Goal: Task Accomplishment & Management: Complete application form

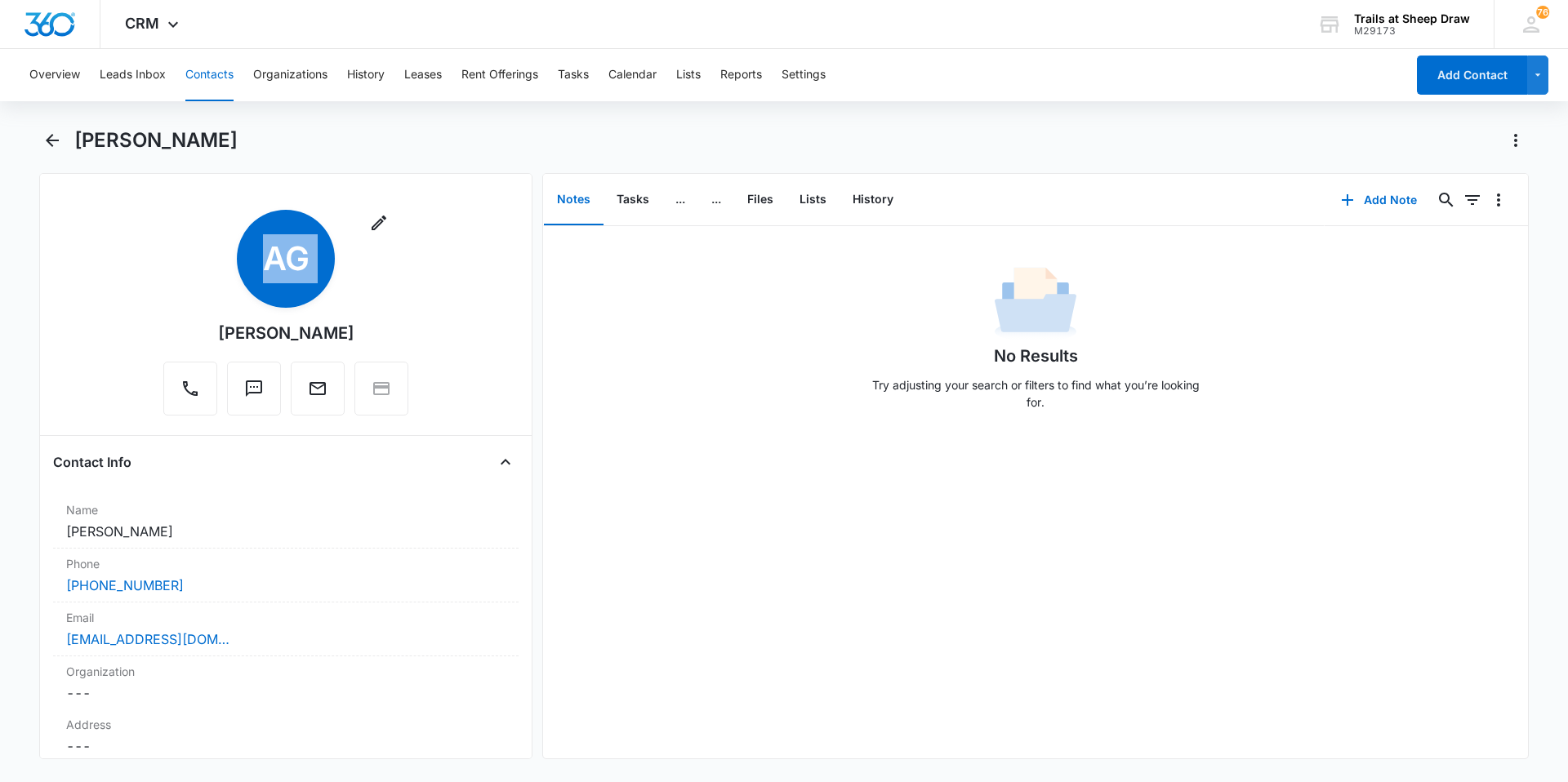
click at [196, 78] on button "Contacts" at bounding box center [209, 75] width 48 height 53
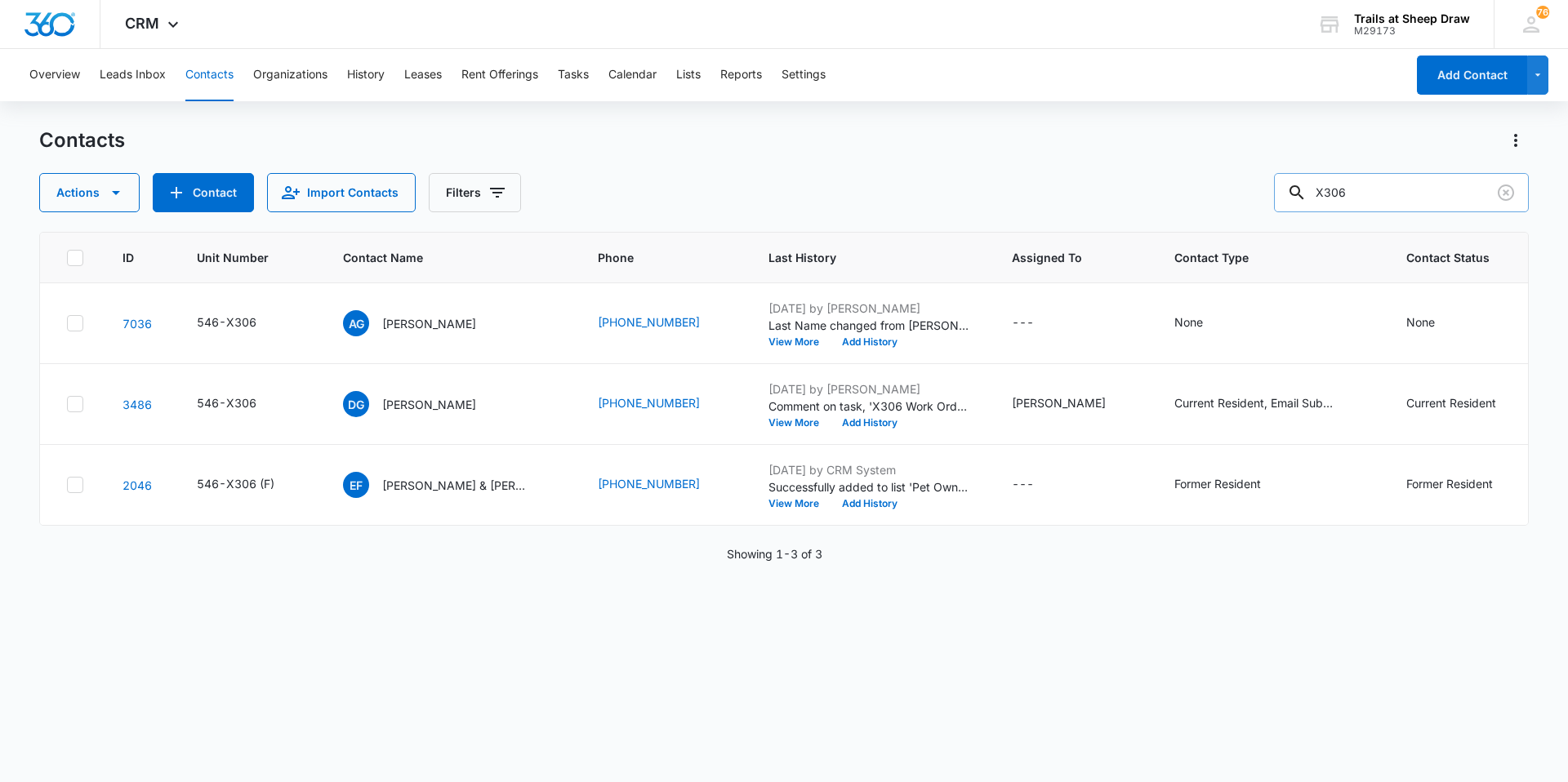
click at [1393, 201] on input "X306" at bounding box center [1401, 192] width 255 height 39
type input "Y208"
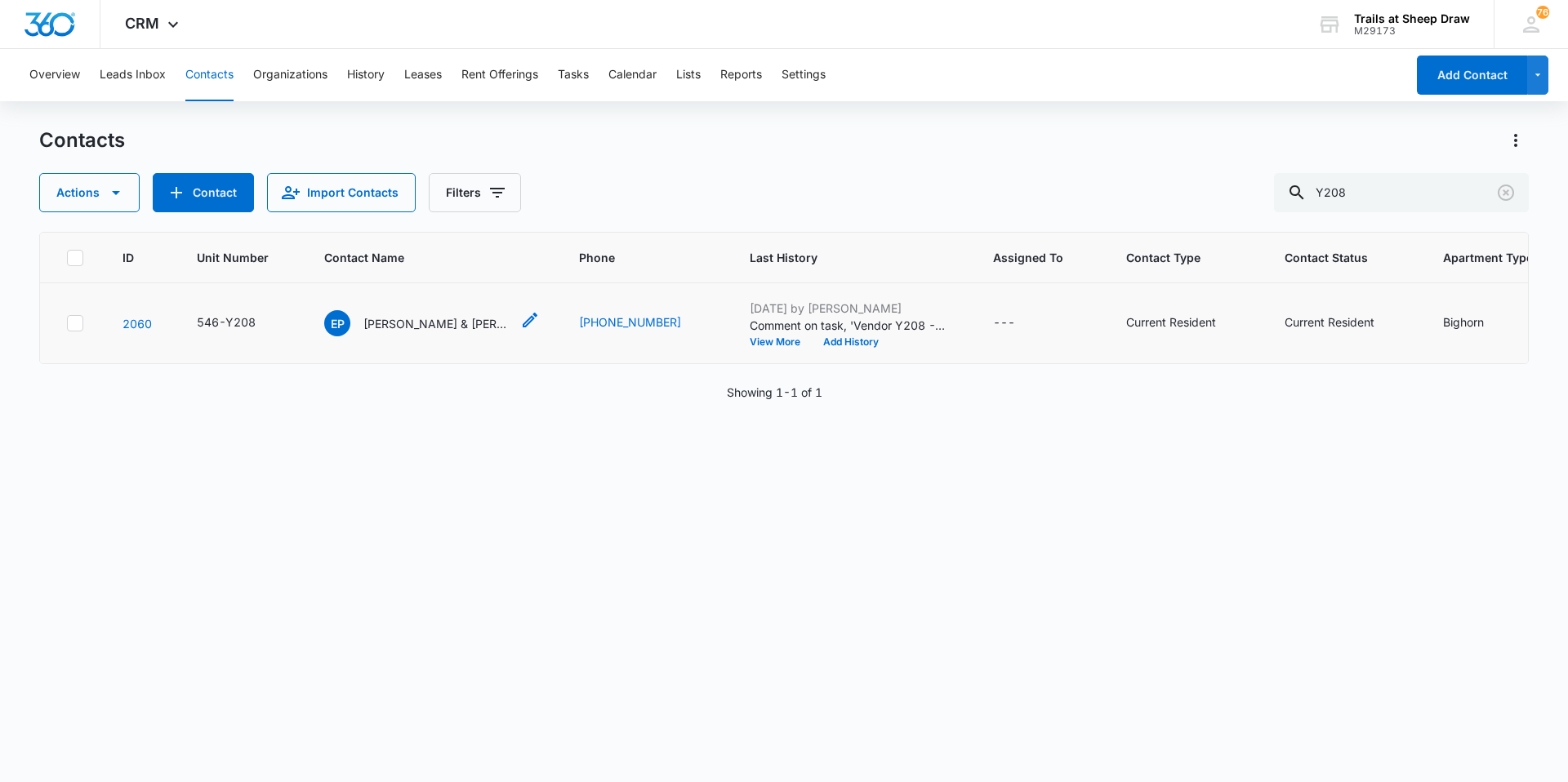
click at [425, 323] on p "[PERSON_NAME] & [PERSON_NAME]" at bounding box center [437, 323] width 147 height 17
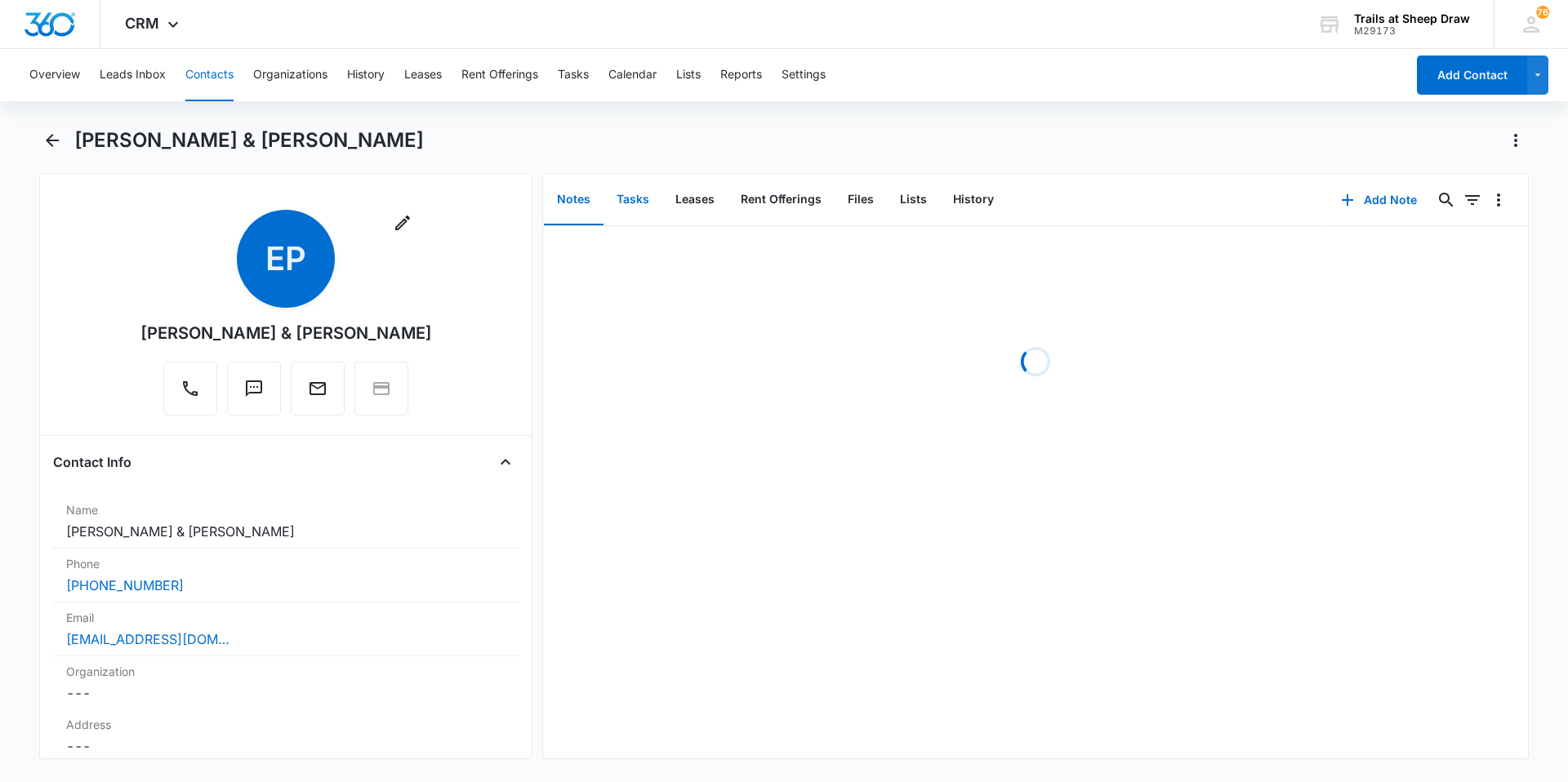
click at [630, 200] on button "Tasks" at bounding box center [633, 200] width 59 height 51
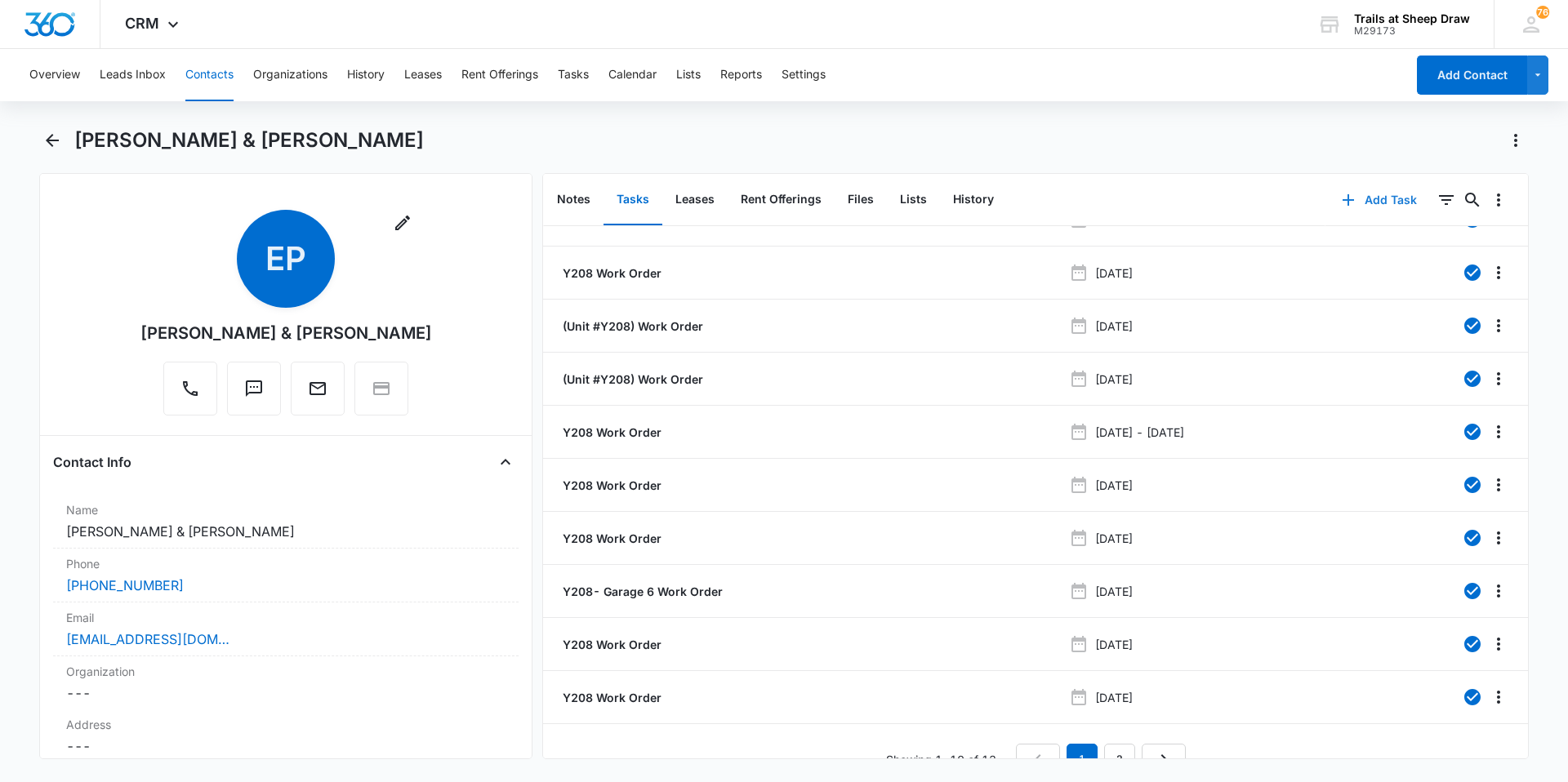
scroll to position [61, 0]
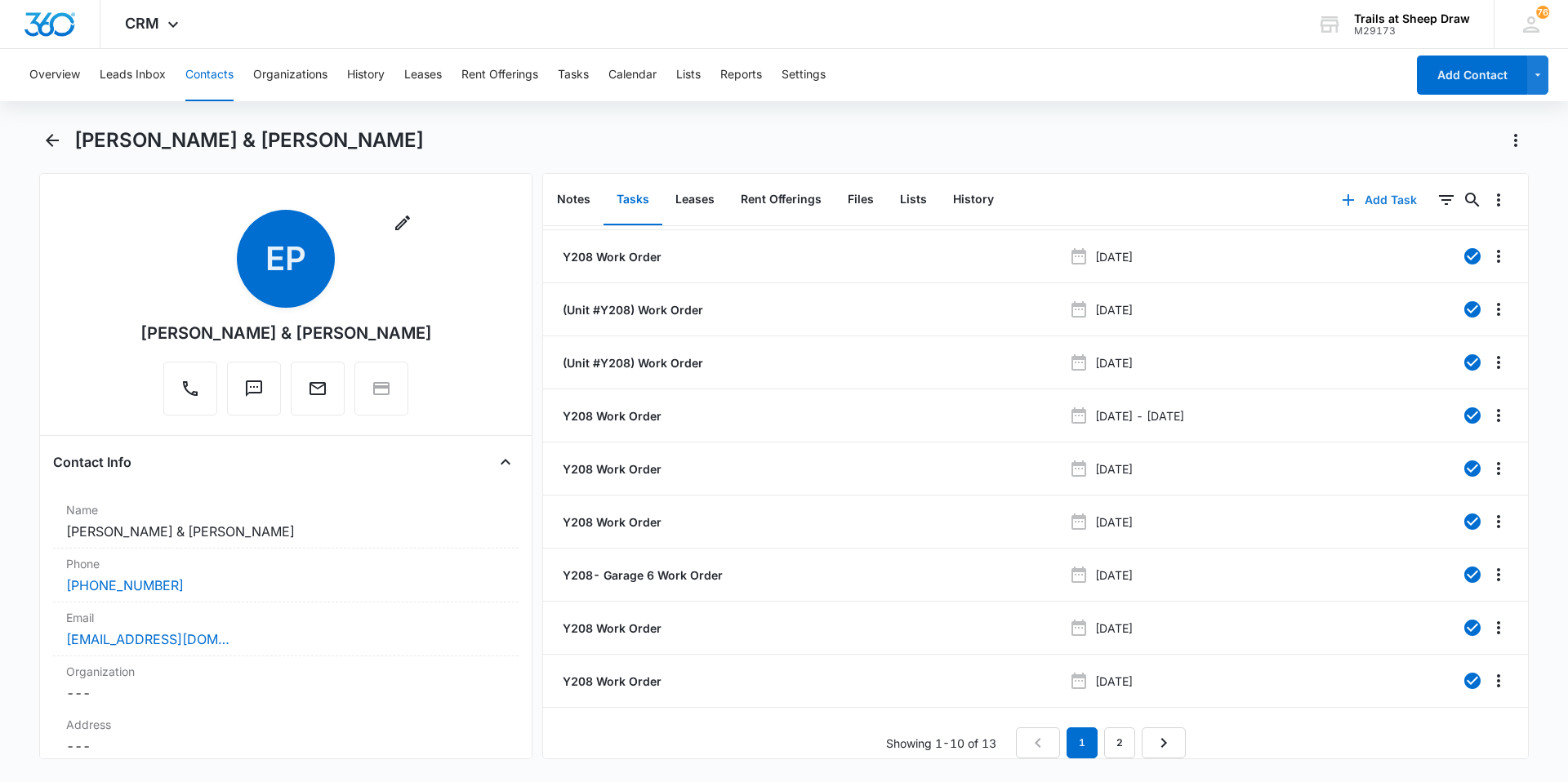
click at [1351, 197] on button "Add Task" at bounding box center [1378, 200] width 108 height 39
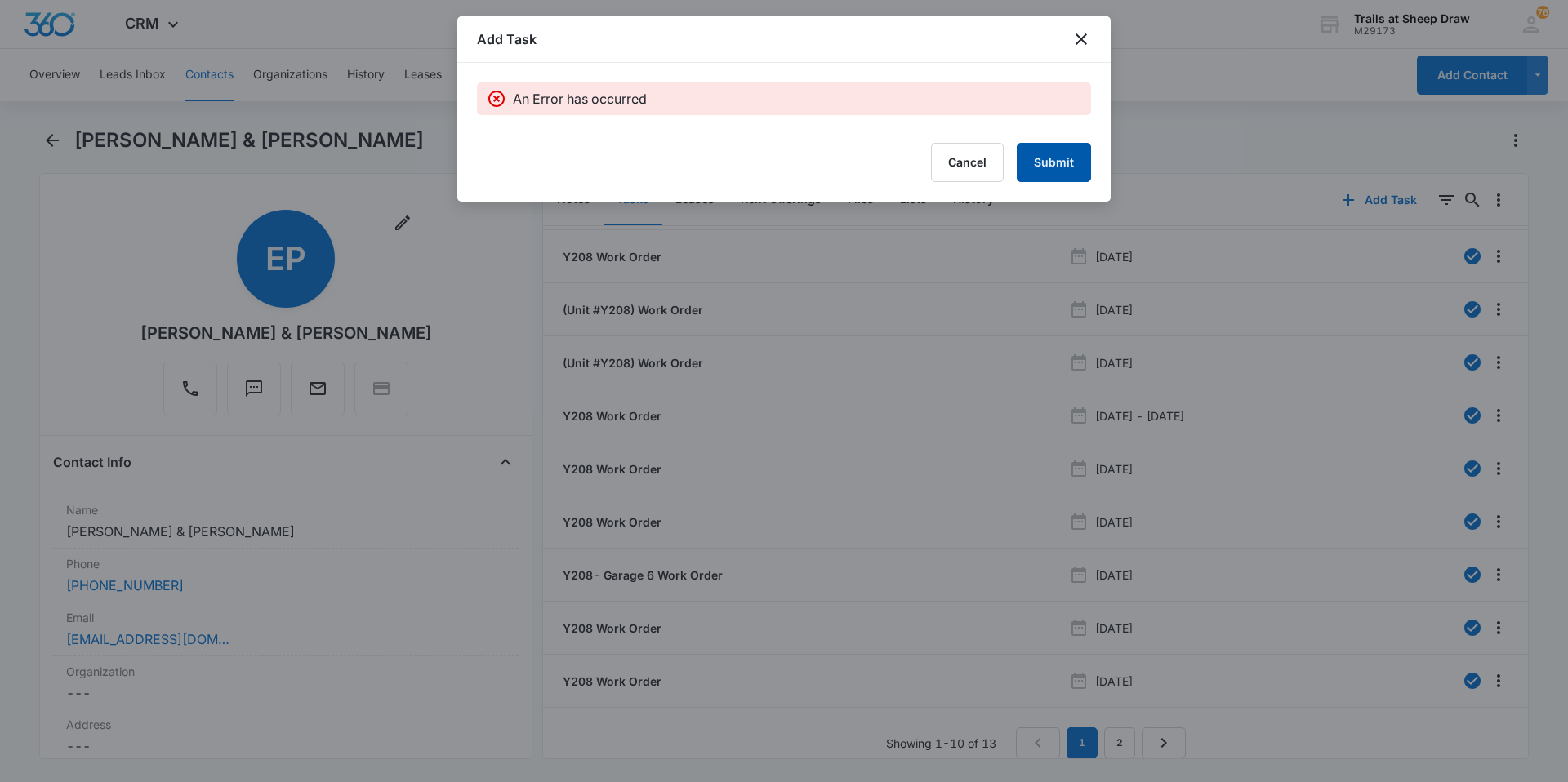
click at [1044, 158] on button "Submit" at bounding box center [1053, 162] width 74 height 39
click at [1076, 39] on icon "close" at bounding box center [1081, 39] width 20 height 20
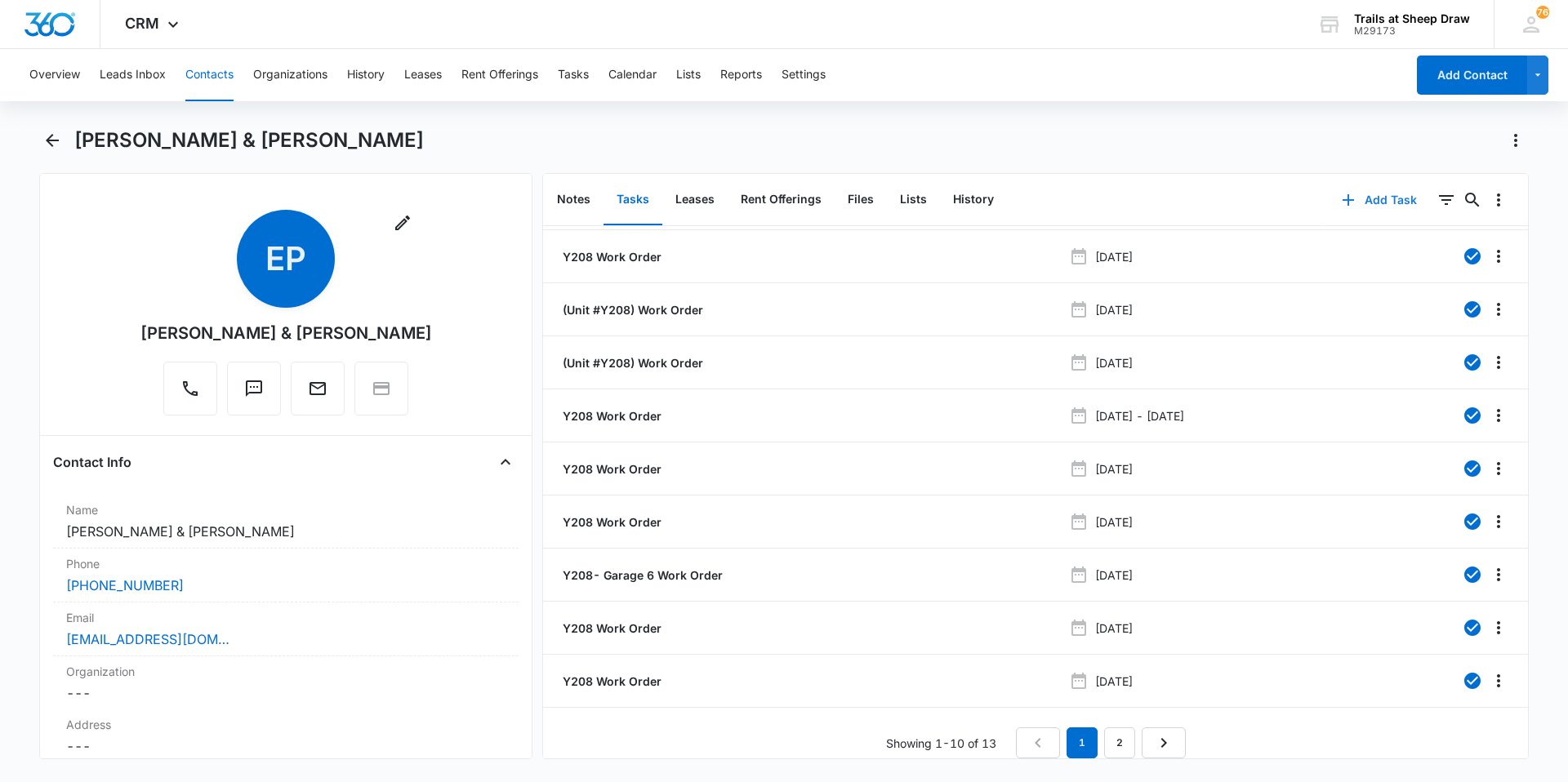
click at [1355, 199] on button "Add Task" at bounding box center [1378, 200] width 108 height 39
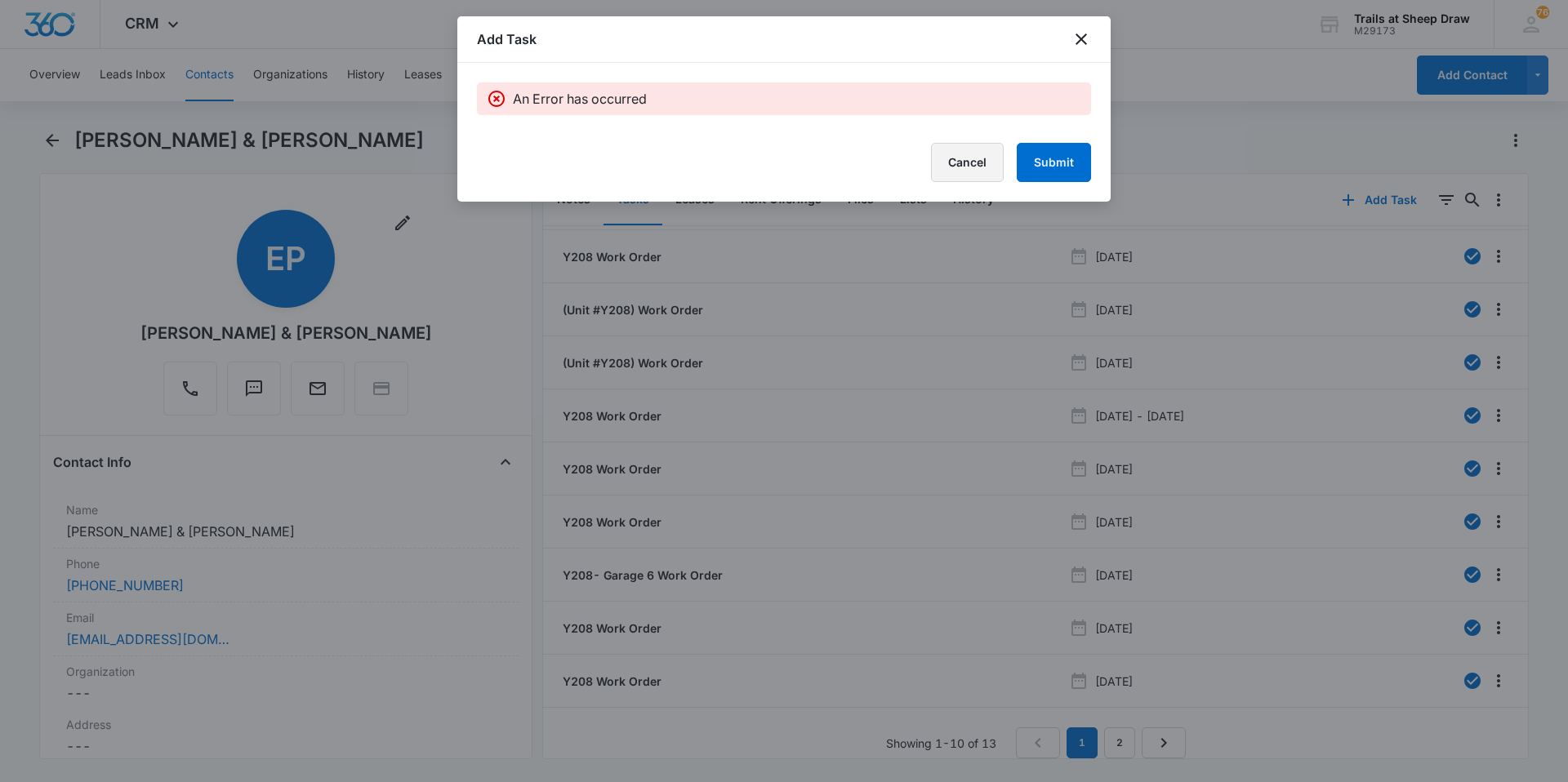
click at [963, 151] on button "Cancel" at bounding box center [968, 162] width 73 height 39
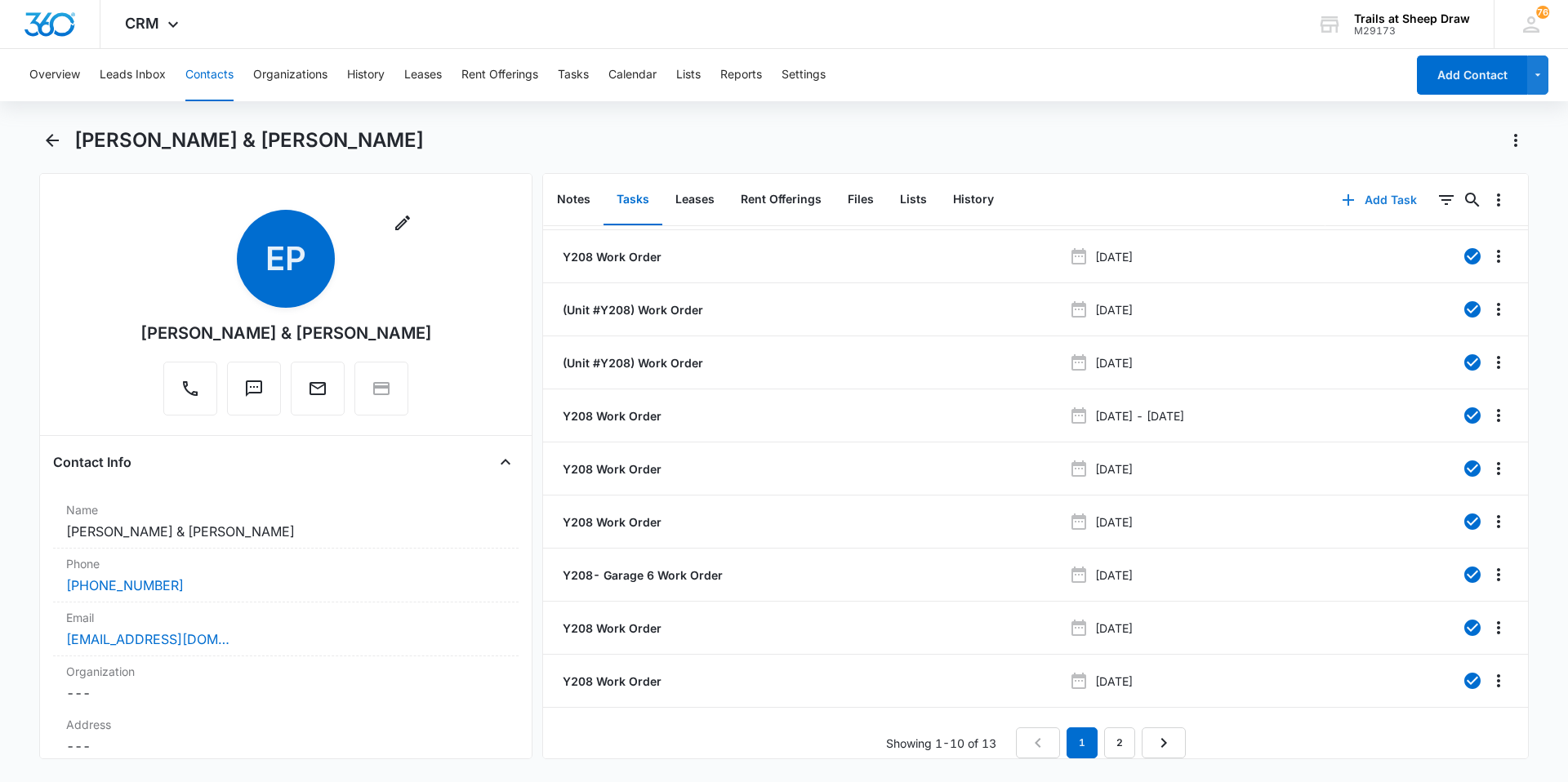
click at [1361, 191] on button "Add Task" at bounding box center [1378, 200] width 108 height 39
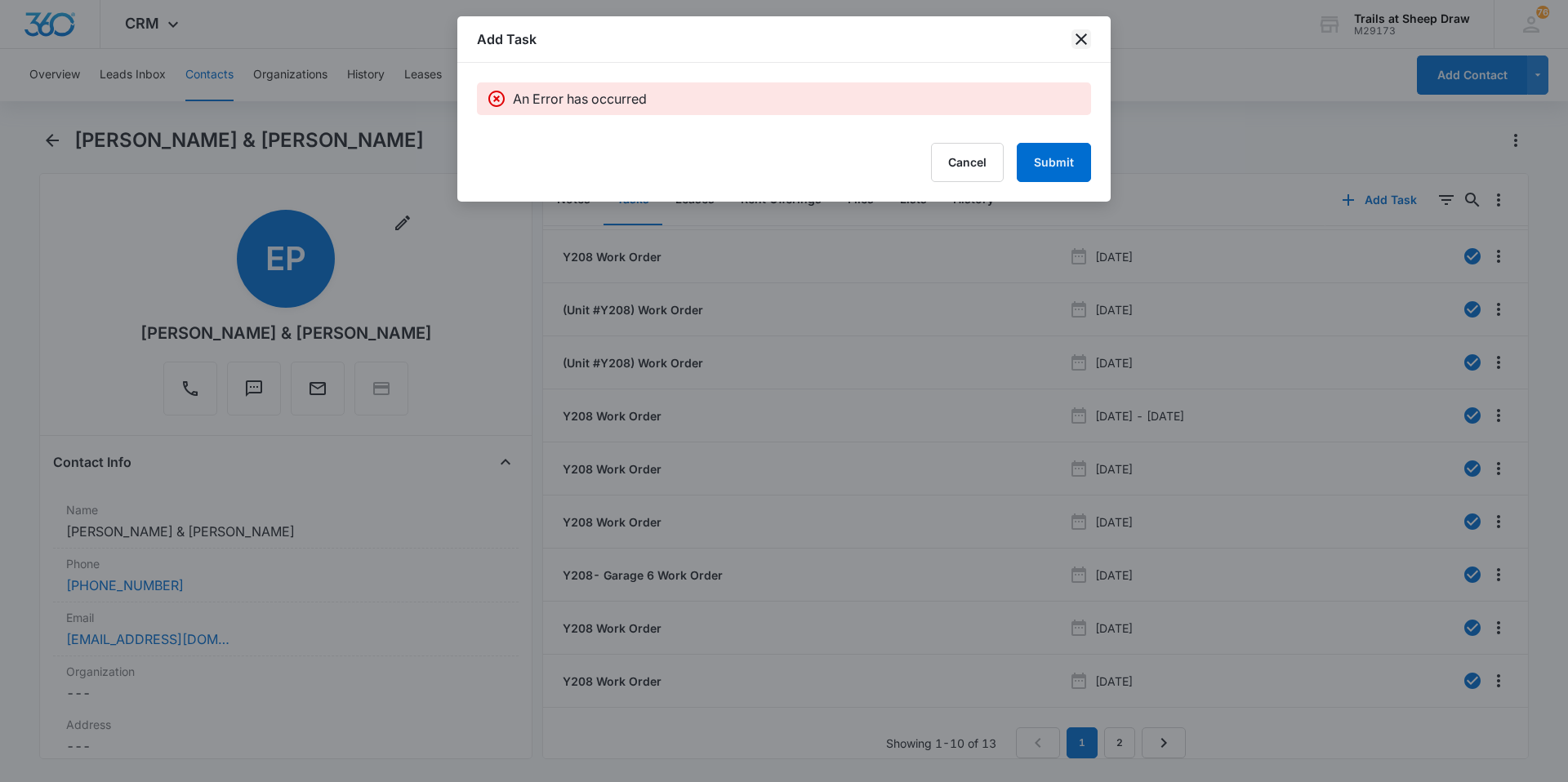
click at [1083, 43] on icon "close" at bounding box center [1081, 39] width 12 height 12
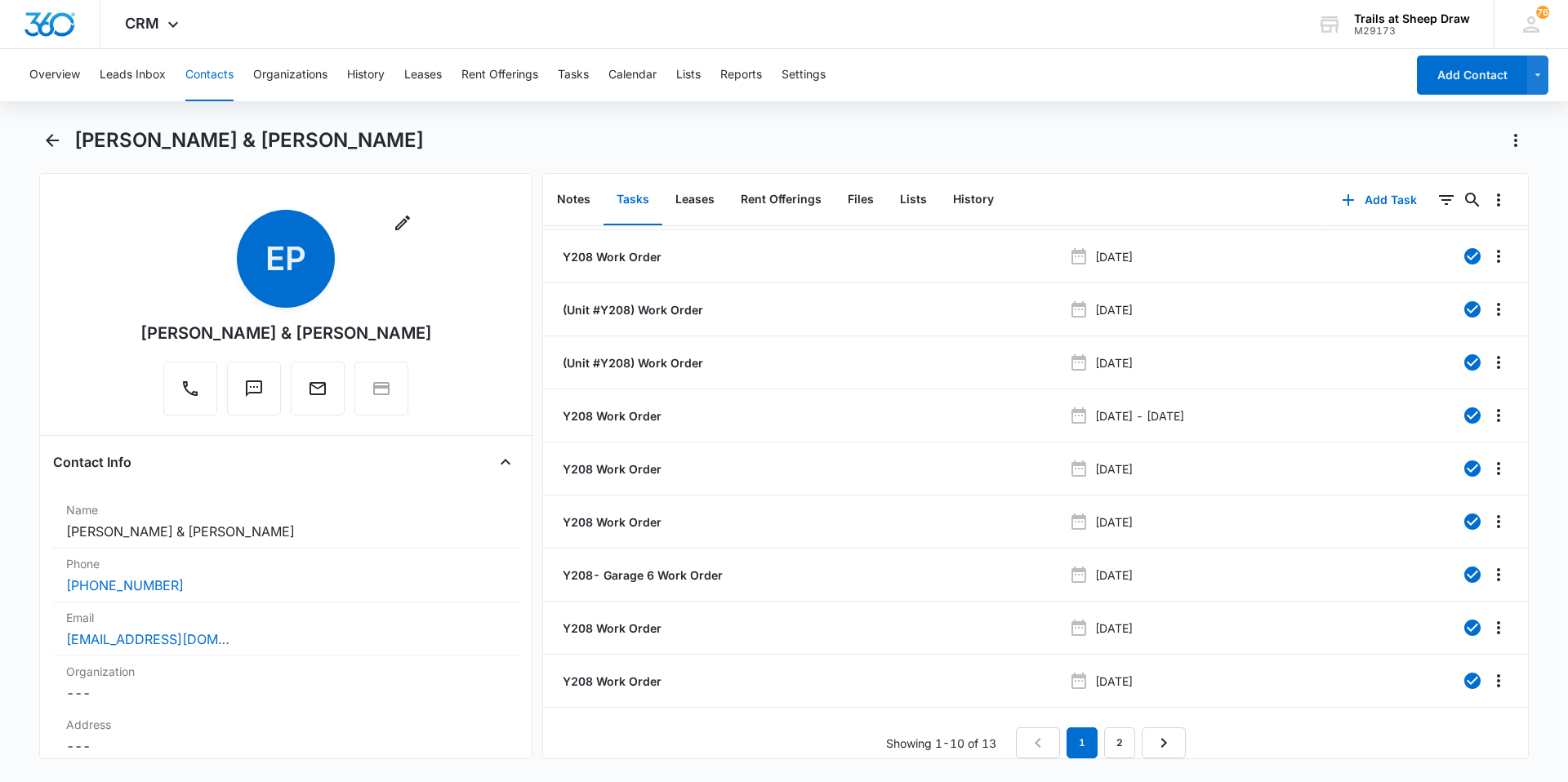
click at [992, 125] on div "Overview Leads Inbox Contacts Organizations History Leases Rent Offerings Tasks…" at bounding box center [784, 413] width 1568 height 729
click at [1370, 202] on button "Add Task" at bounding box center [1378, 200] width 108 height 39
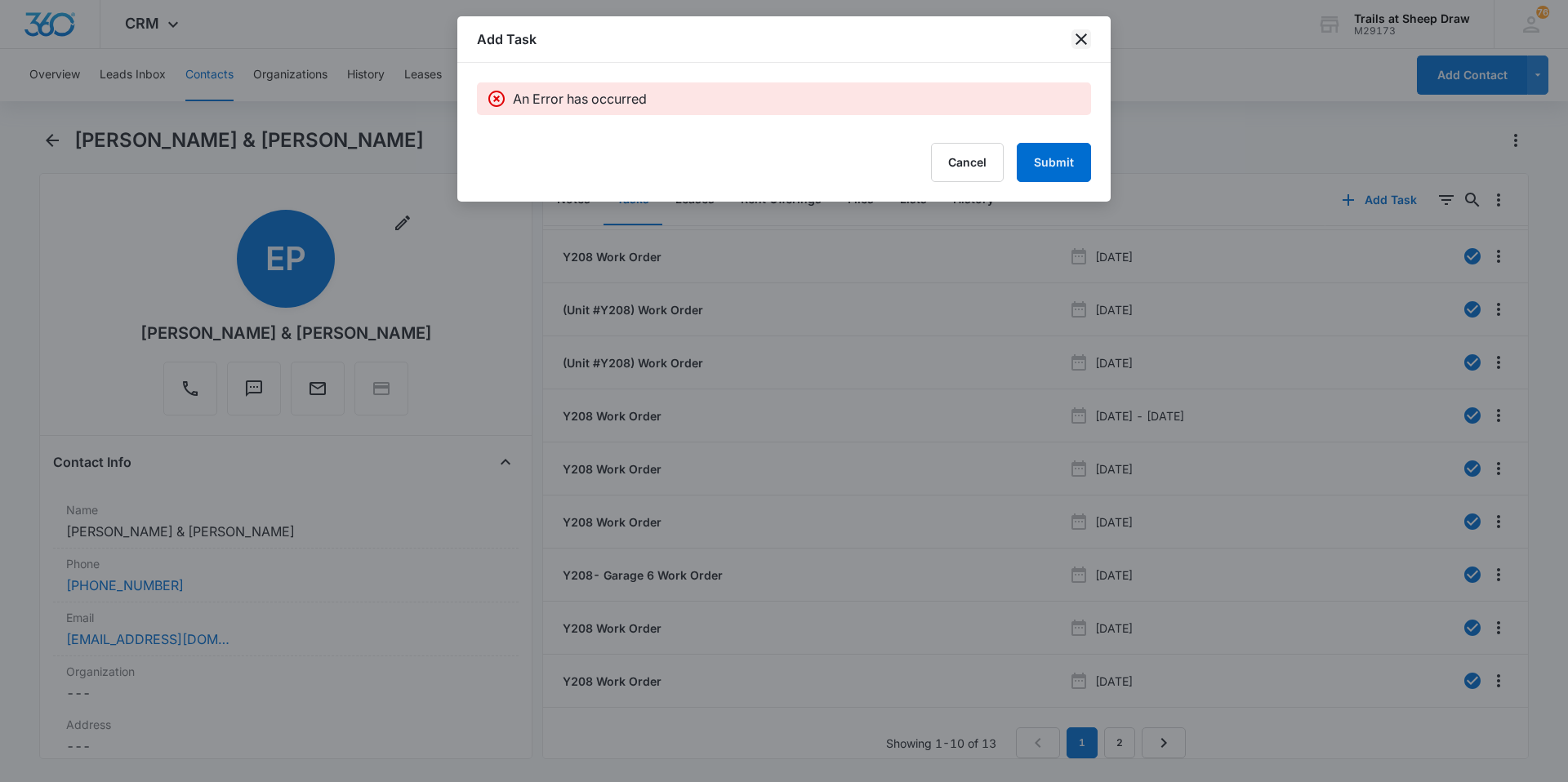
click at [1074, 34] on icon "close" at bounding box center [1081, 39] width 20 height 20
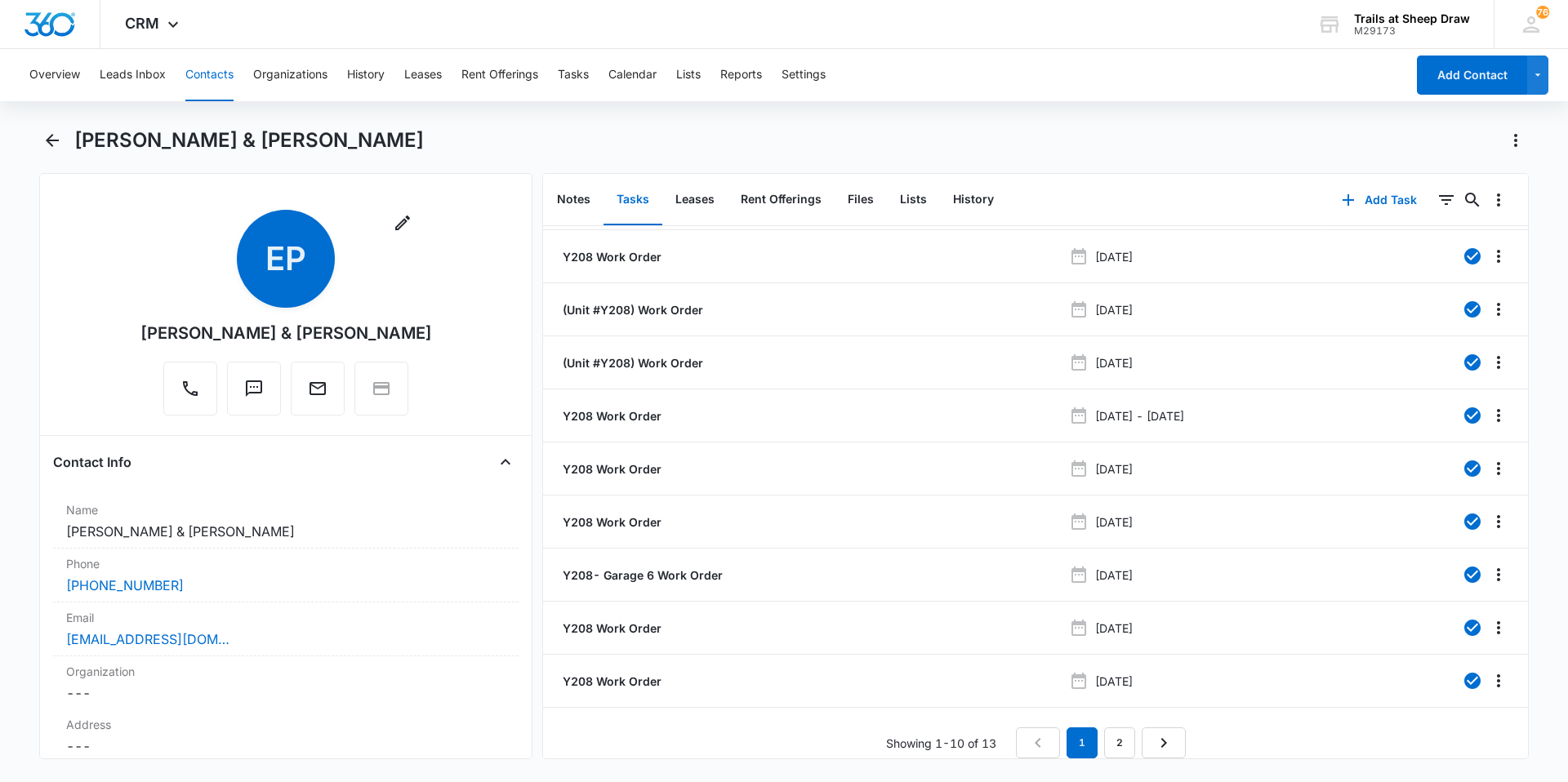
click at [914, 124] on div "Overview Leads Inbox Contacts Organizations History Leases Rent Offerings Tasks…" at bounding box center [784, 413] width 1568 height 729
click at [216, 73] on button "Contacts" at bounding box center [209, 75] width 48 height 53
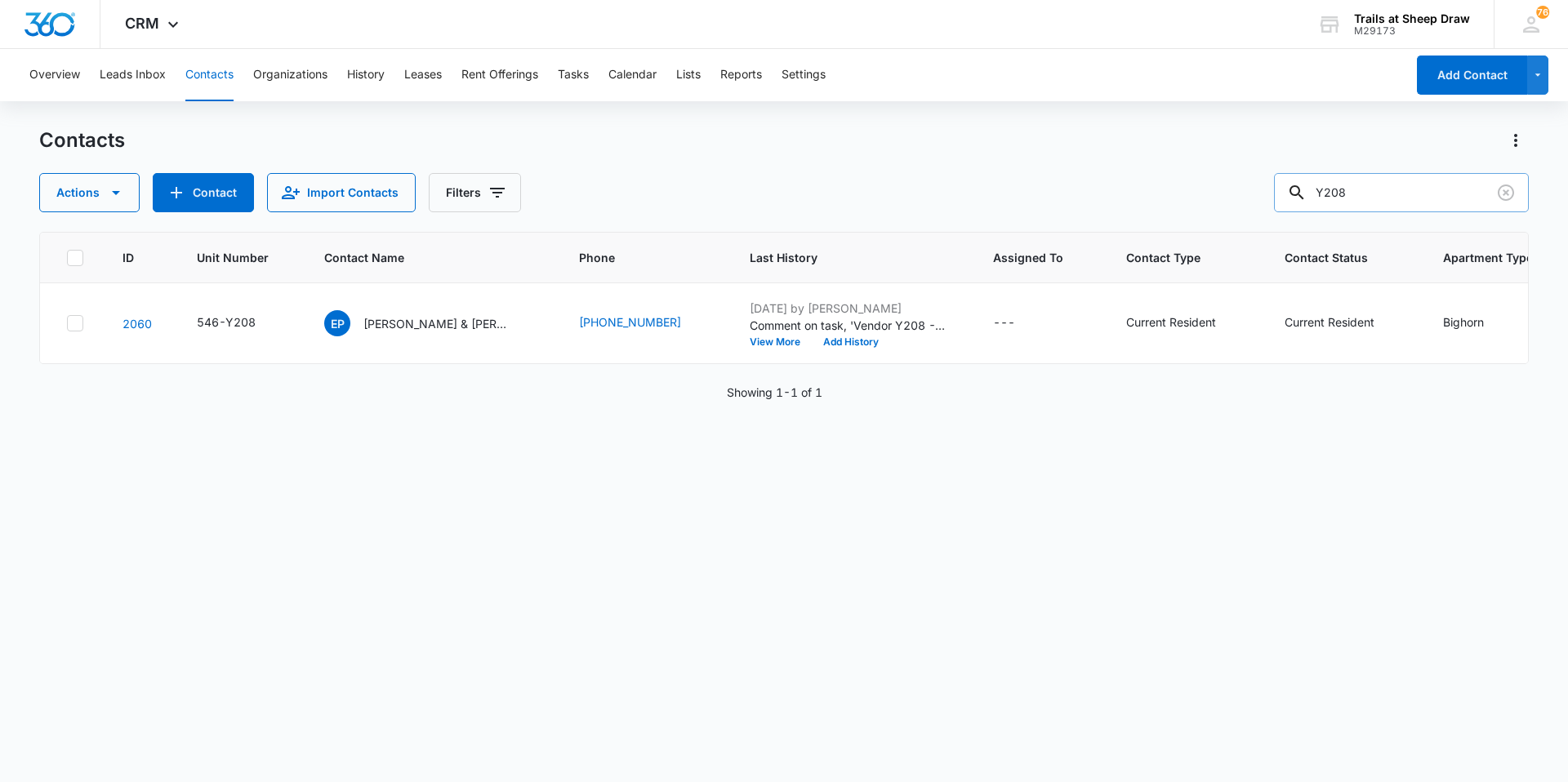
click at [1382, 191] on input "Y208" at bounding box center [1401, 192] width 255 height 39
click at [446, 330] on p "[PERSON_NAME] & [PERSON_NAME]" at bounding box center [437, 323] width 147 height 17
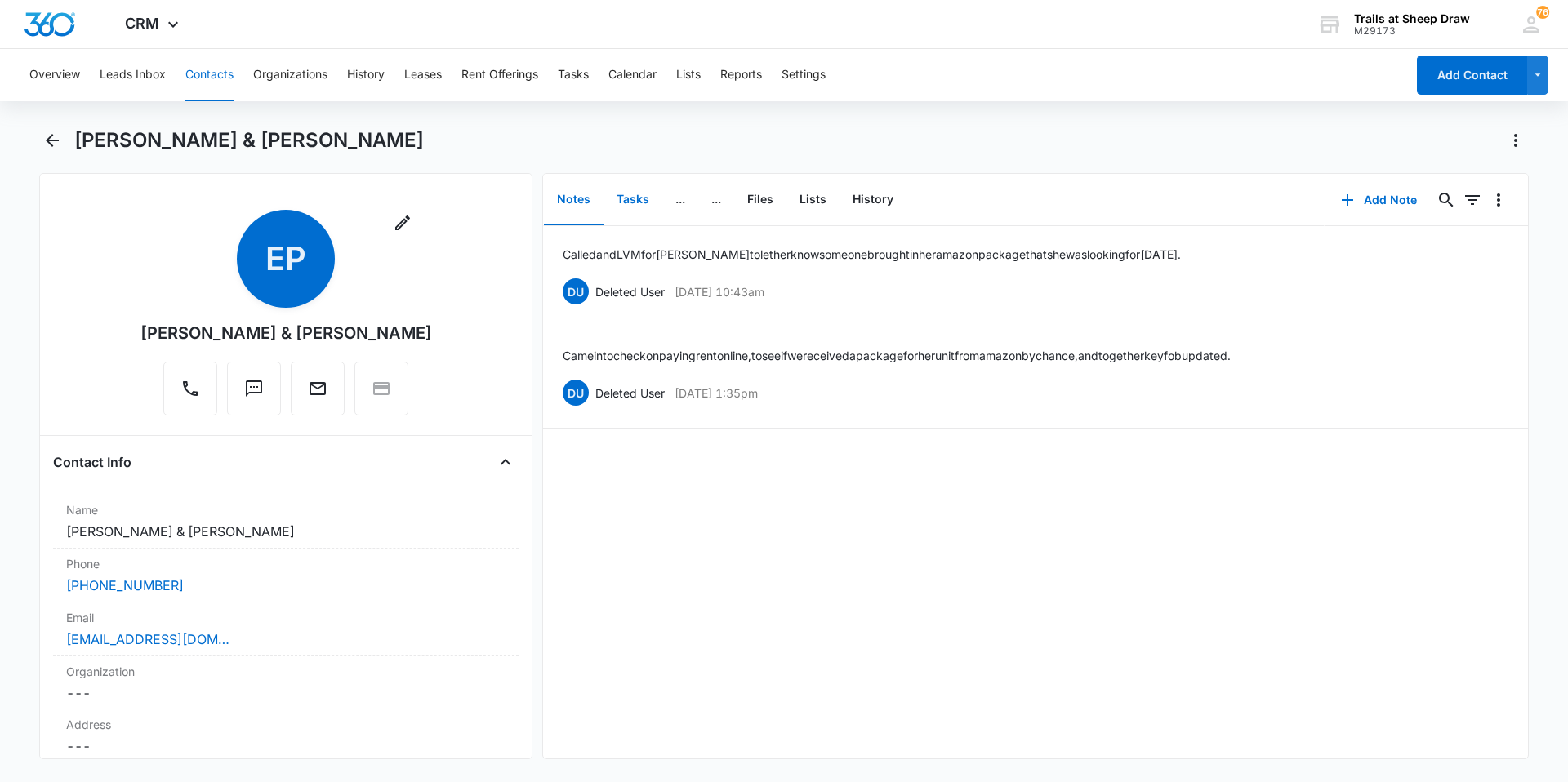
click at [629, 207] on button "Tasks" at bounding box center [633, 200] width 59 height 51
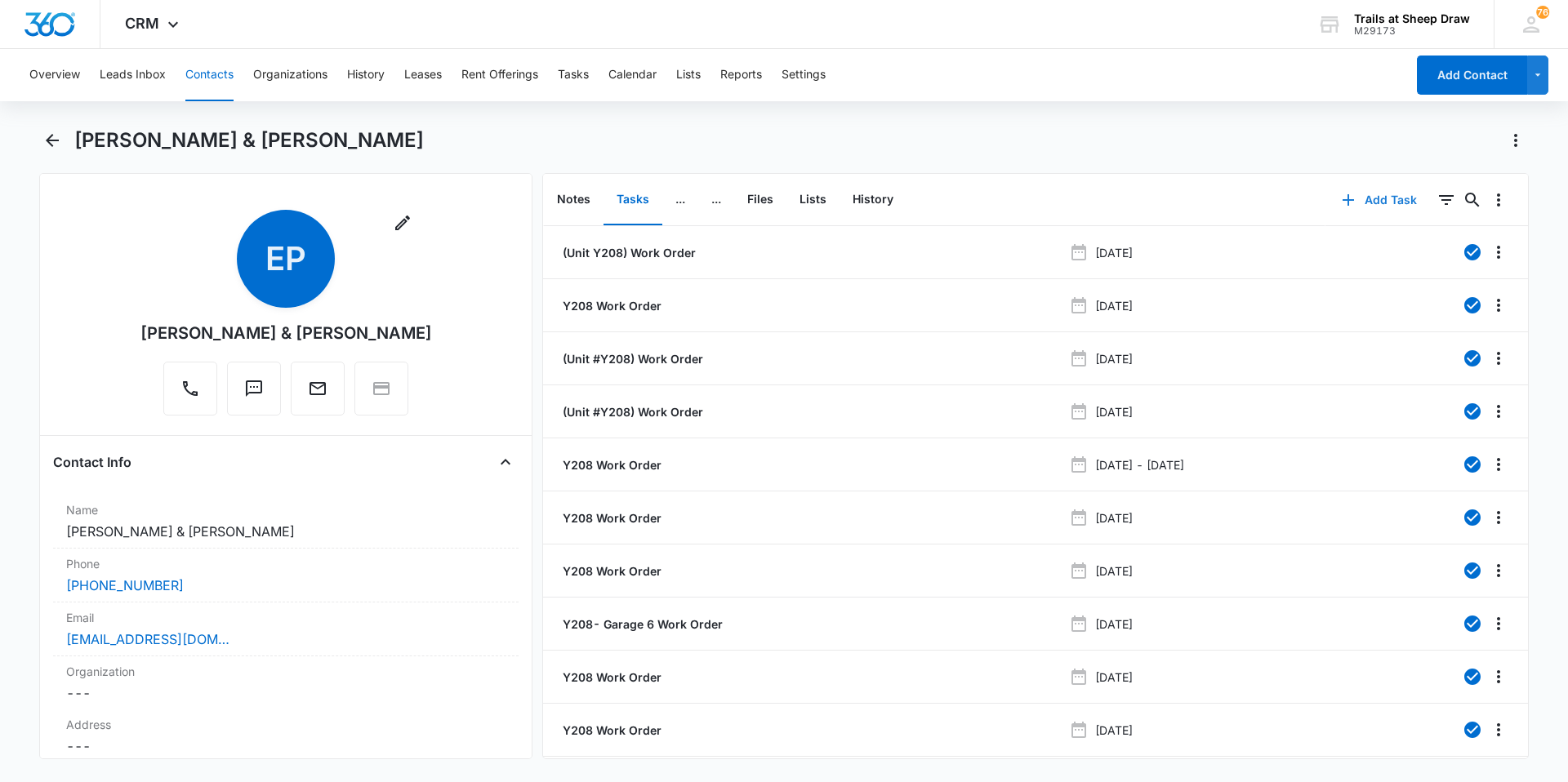
click at [1359, 197] on button "Add Task" at bounding box center [1378, 200] width 108 height 39
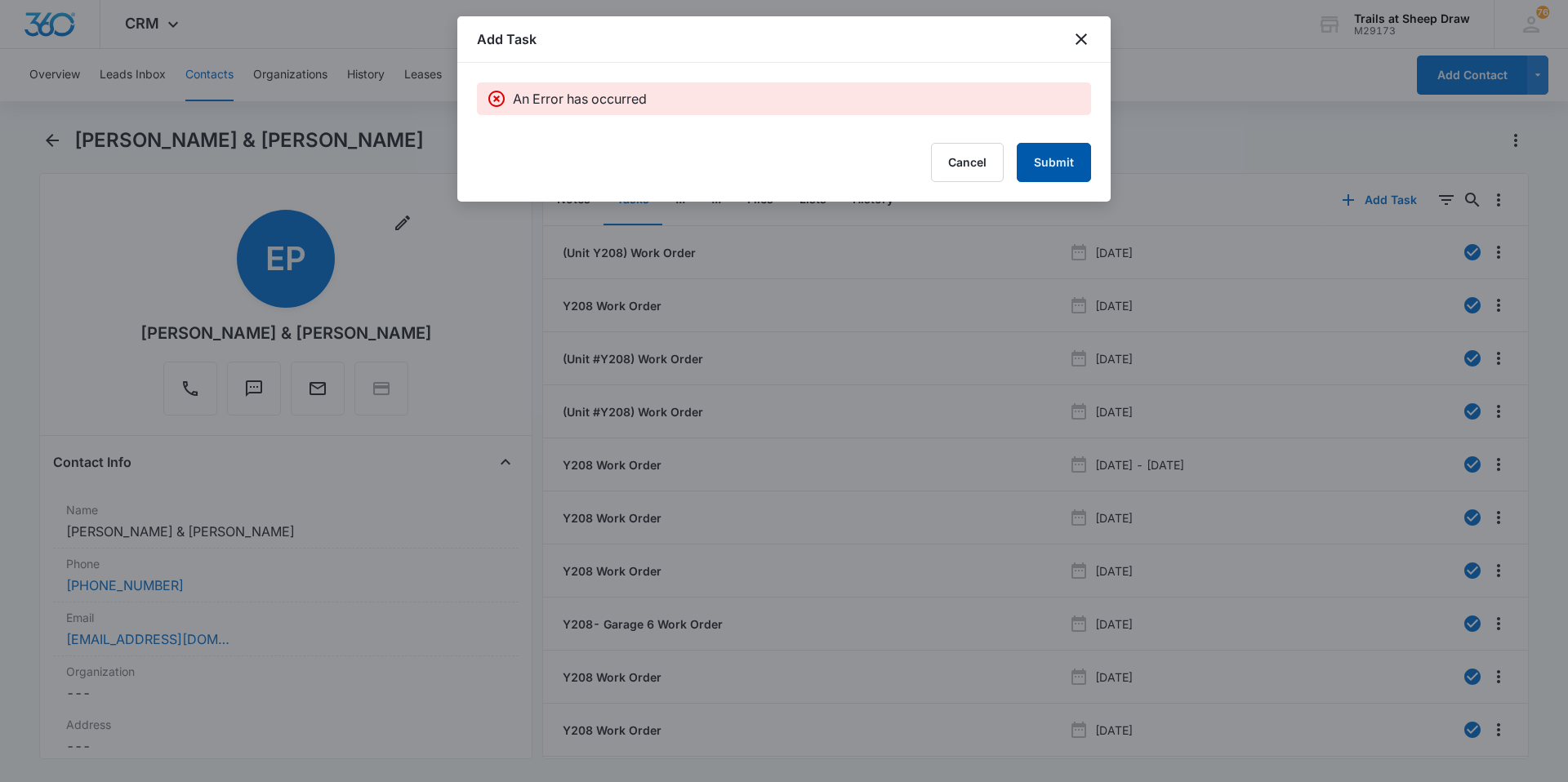
click at [1066, 165] on button "Submit" at bounding box center [1053, 162] width 74 height 39
click at [1081, 32] on icon "close" at bounding box center [1081, 39] width 20 height 20
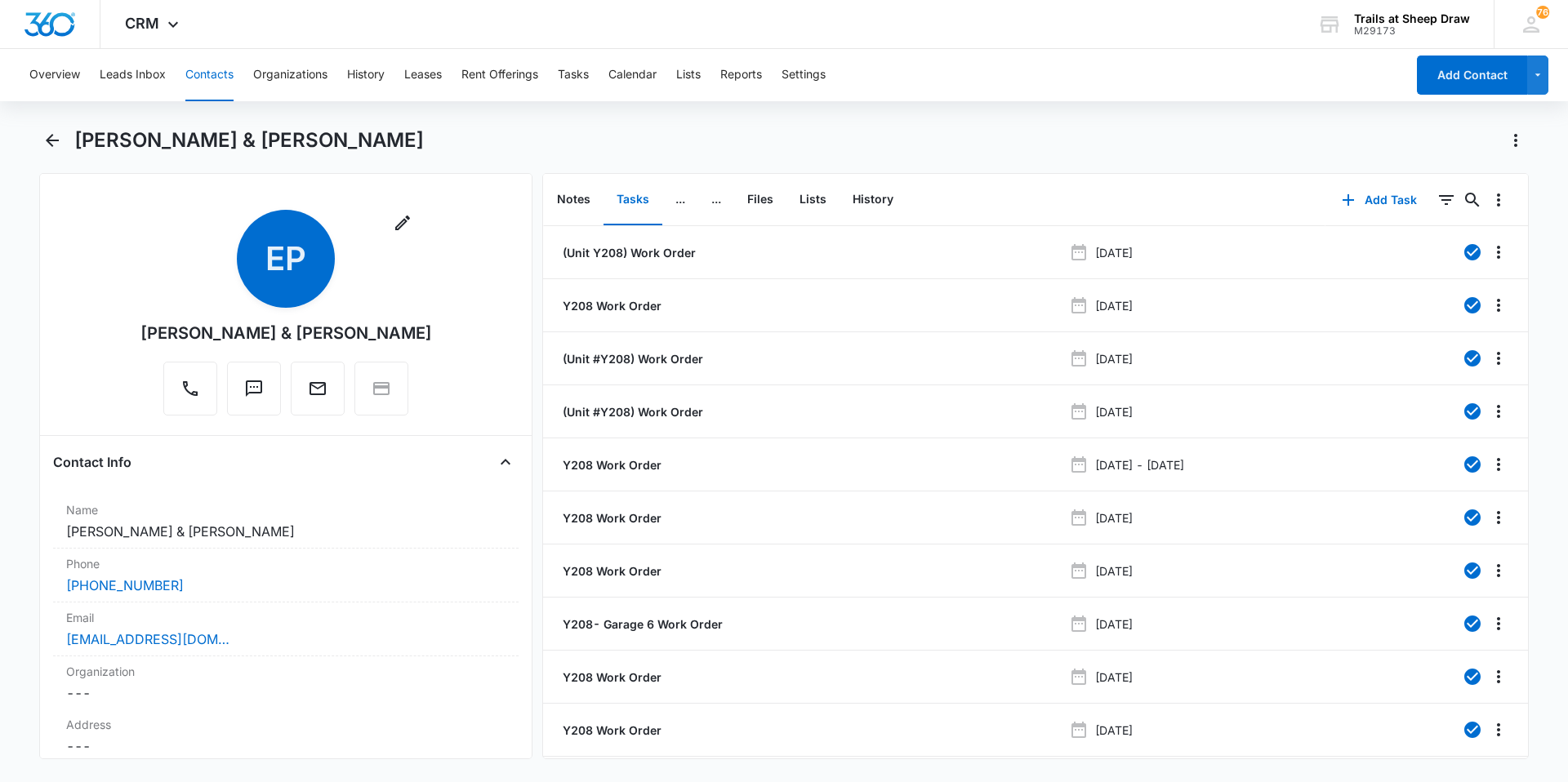
click at [541, 152] on div "[PERSON_NAME] & [PERSON_NAME]" at bounding box center [801, 140] width 1454 height 26
click at [532, 161] on div "[PERSON_NAME] & [PERSON_NAME]" at bounding box center [784, 150] width 1490 height 45
click at [533, 161] on div "[PERSON_NAME] & [PERSON_NAME]" at bounding box center [784, 150] width 1490 height 45
click at [1376, 200] on button "Add Task" at bounding box center [1378, 200] width 108 height 39
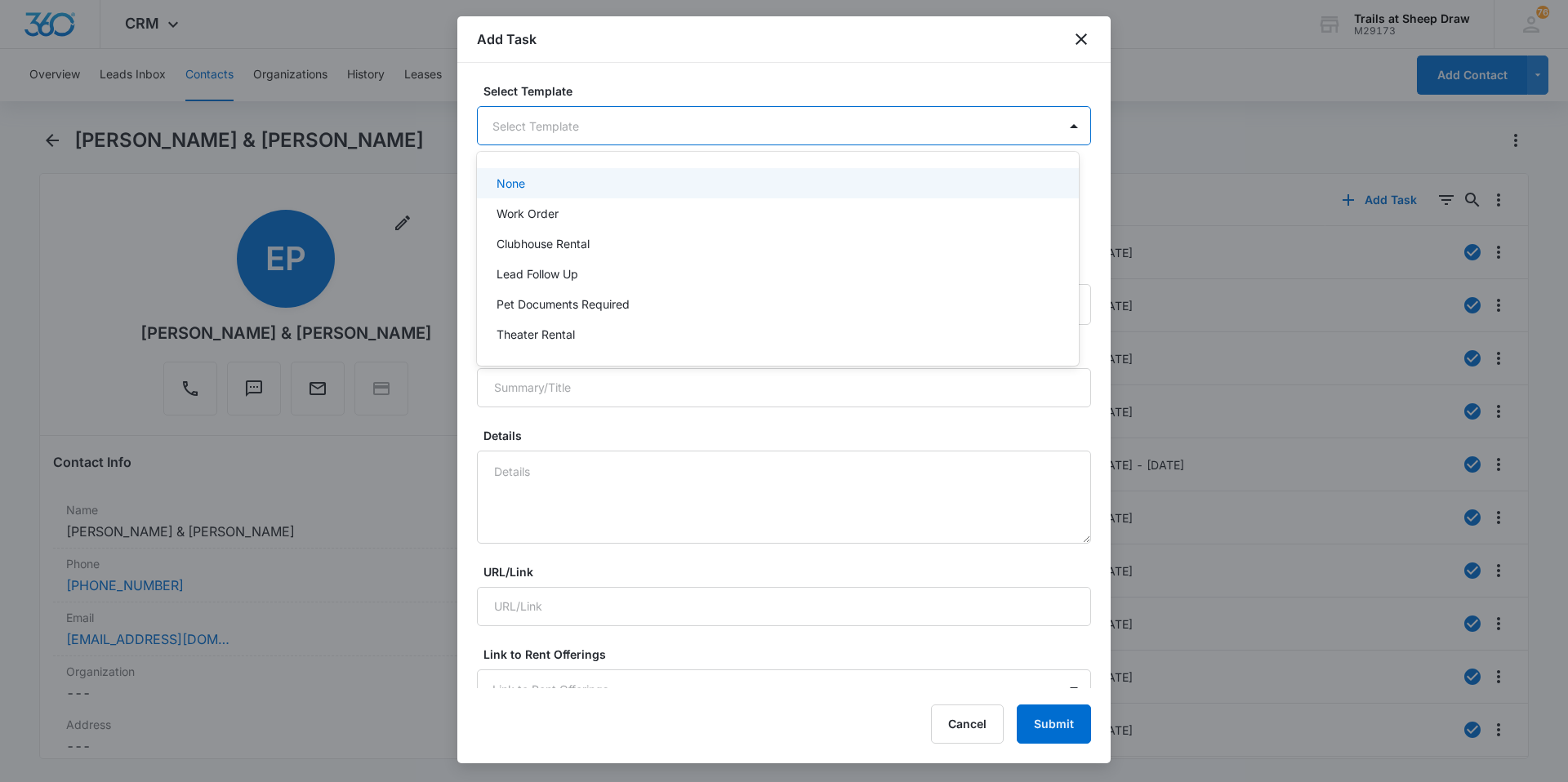
click at [585, 115] on body "CRM Apps Reputation Websites Forms CRM Email Social Content Ads Intelligence Fi…" at bounding box center [784, 391] width 1568 height 782
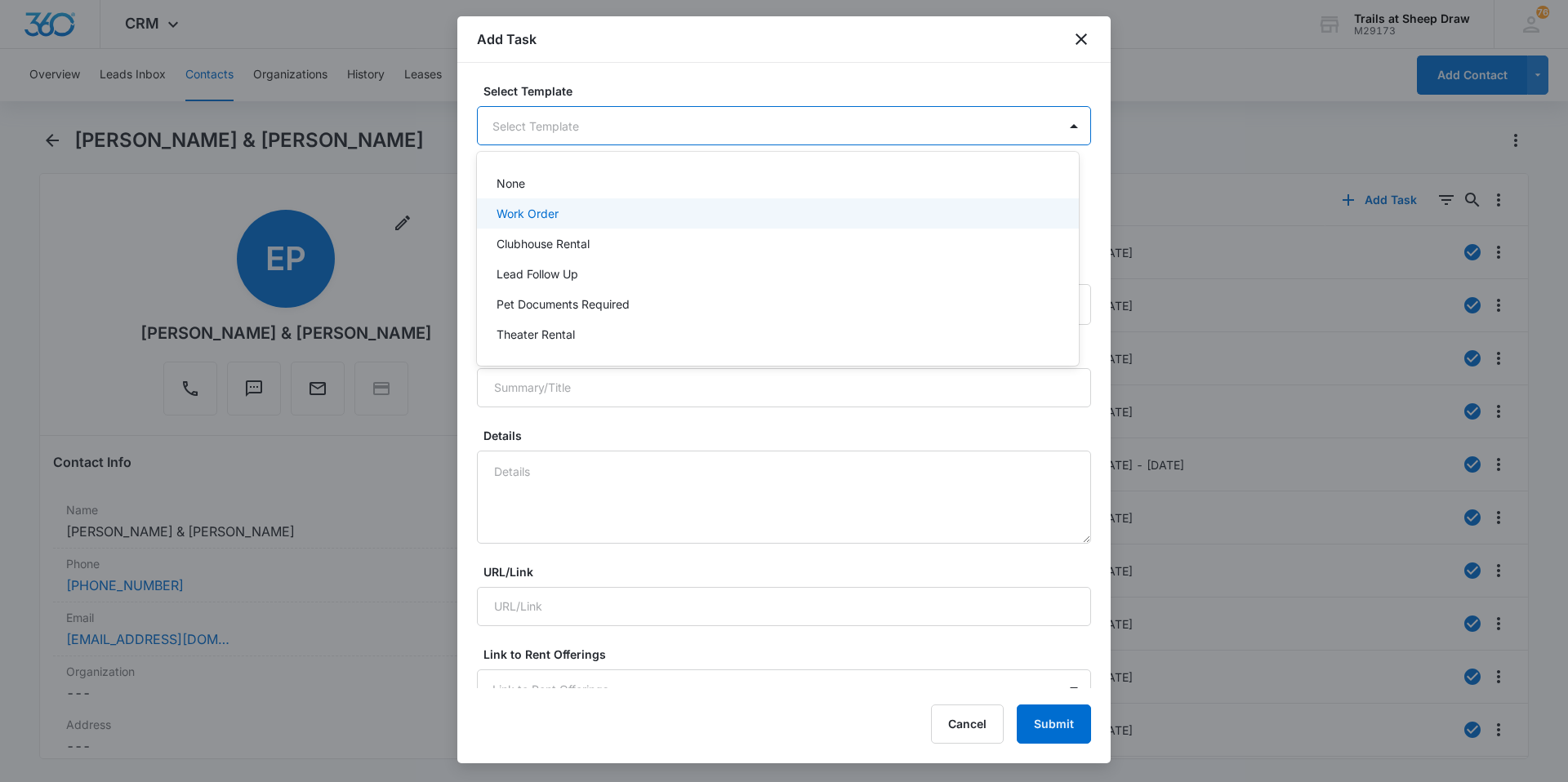
click at [555, 209] on p "Work Order" at bounding box center [527, 213] width 62 height 17
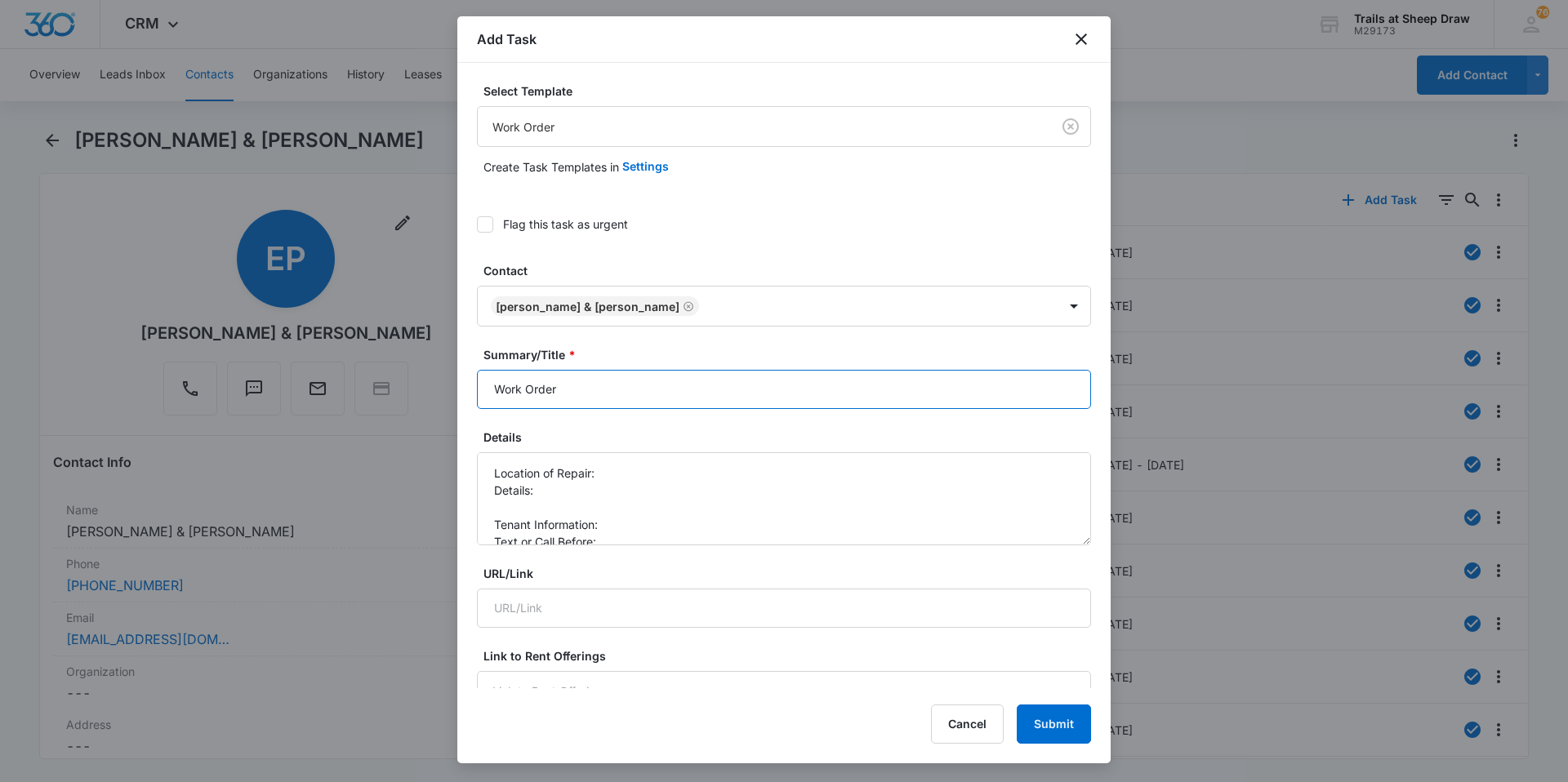
click at [510, 377] on input "Work Order" at bounding box center [783, 389] width 614 height 39
click at [494, 388] on input "Work Order" at bounding box center [783, 389] width 614 height 39
type input "Y208 Work Order"
click at [643, 473] on textarea "Location of Repair: Details: Tenant Information: Text or Call Before:" at bounding box center [783, 499] width 614 height 93
click at [600, 496] on textarea "Location of Repair: kitchen Details: Tenant Information: Text or Call Before:" at bounding box center [783, 499] width 614 height 93
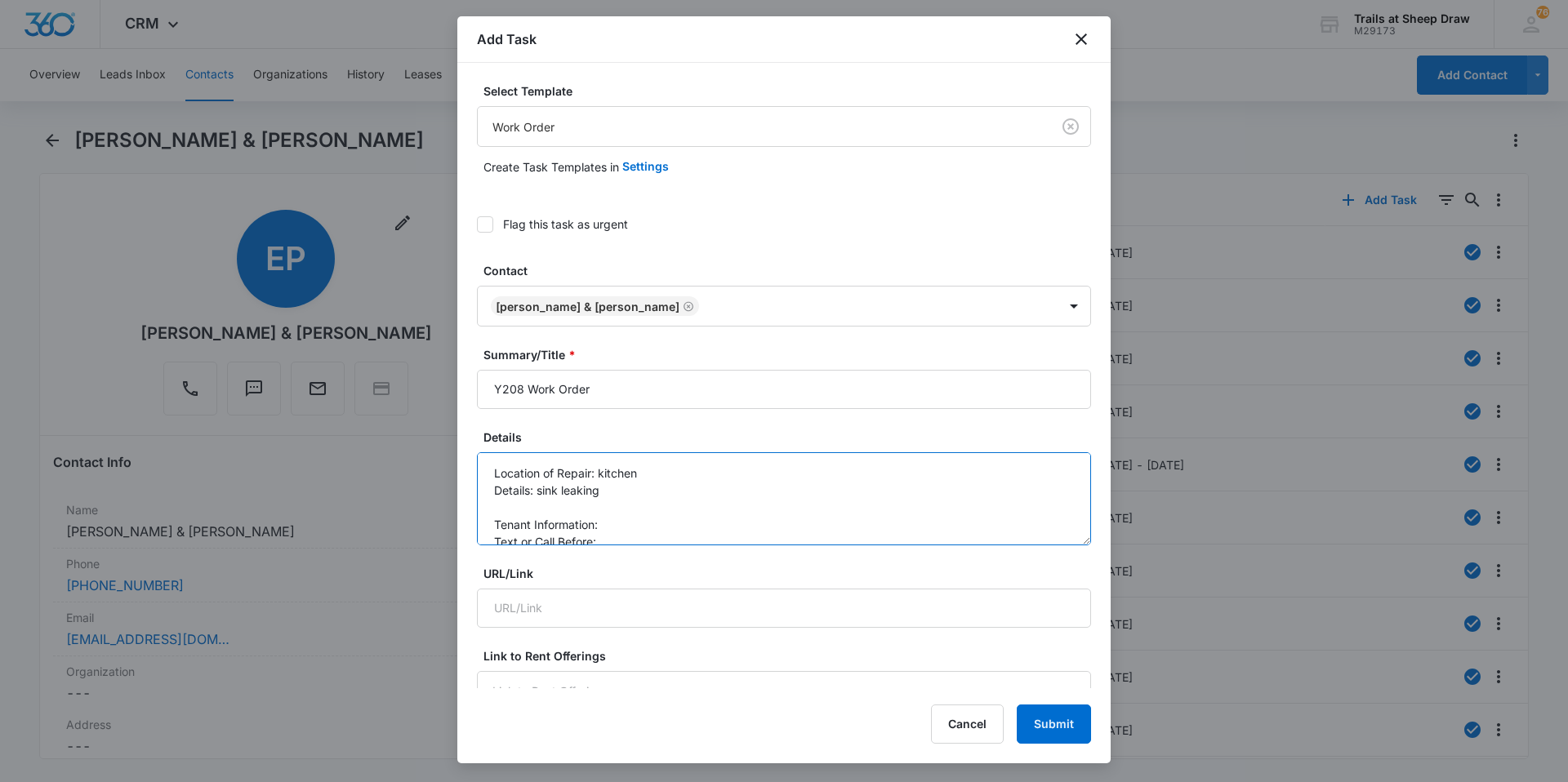
scroll to position [17, 0]
click at [631, 513] on textarea "Location of Repair: kitchen Details: sink leaking Tenant Information: Text or C…" at bounding box center [783, 499] width 614 height 93
click at [619, 516] on textarea "Location of Repair: kitchen Details: sink leaking Tenant Information: [PHONE_NU…" at bounding box center [783, 499] width 614 height 93
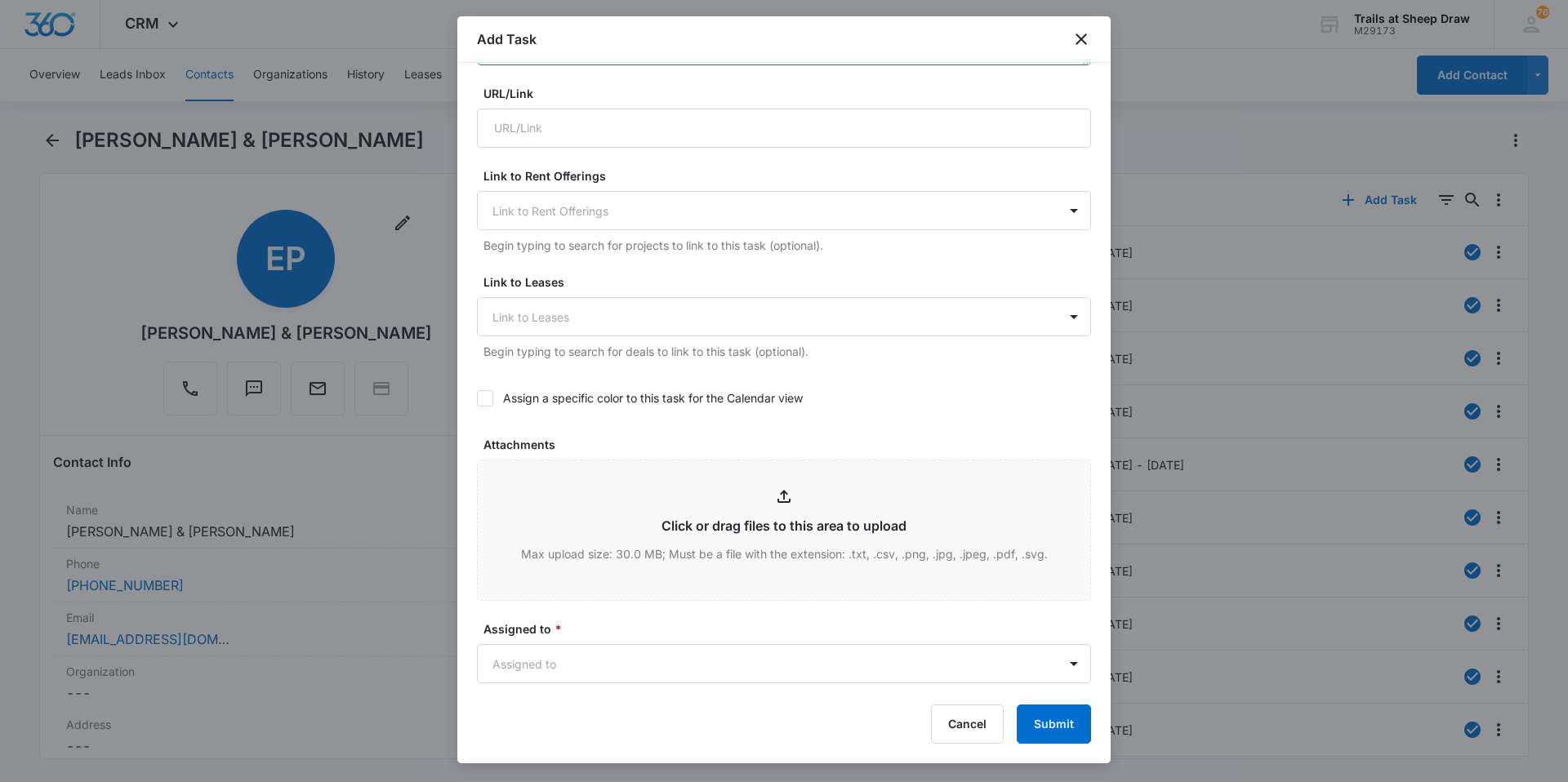
scroll to position [735, 0]
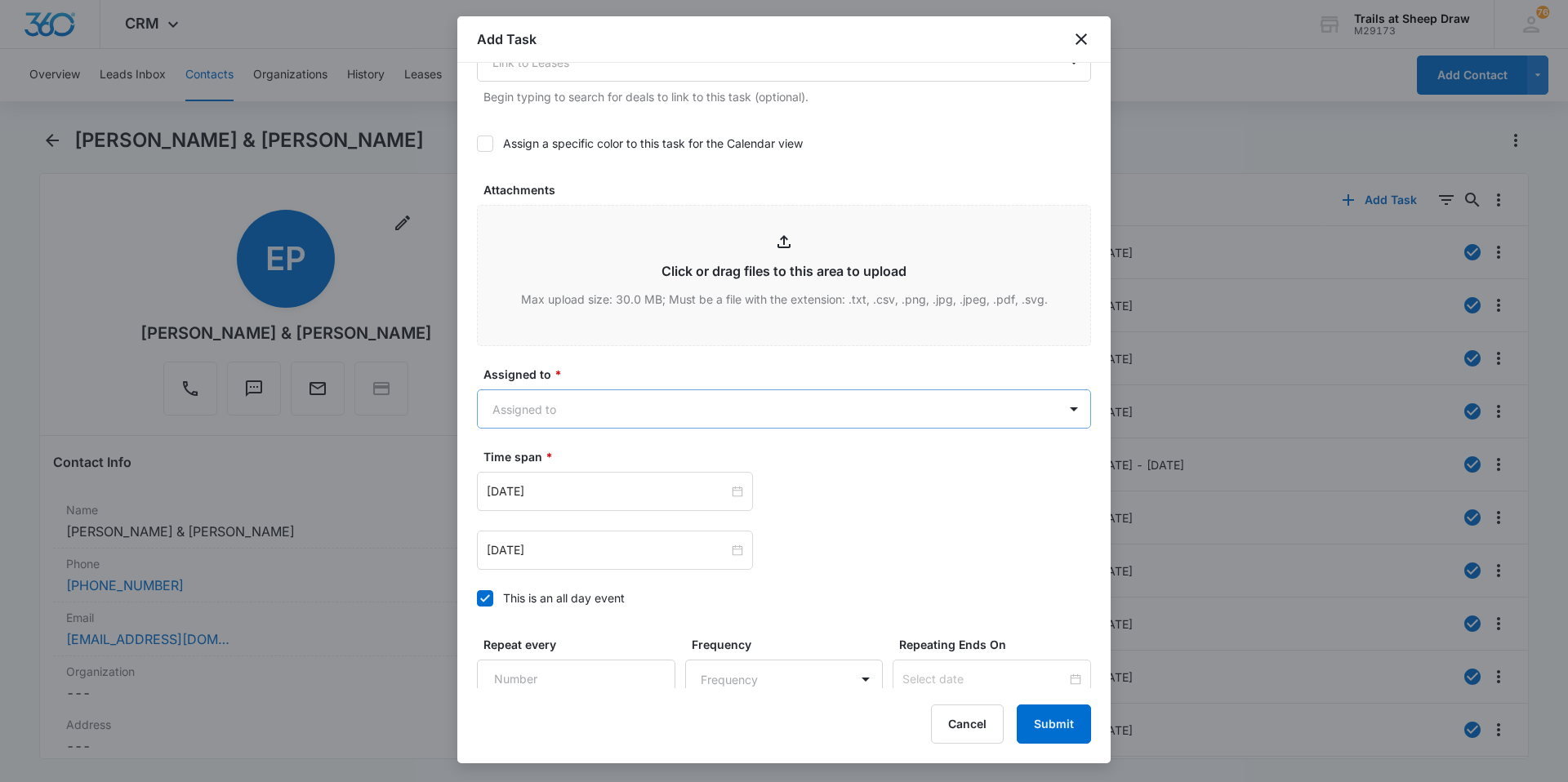
type textarea "Location of Repair: kitchen Details: sink leaking Tenant Information: [PHONE_NU…"
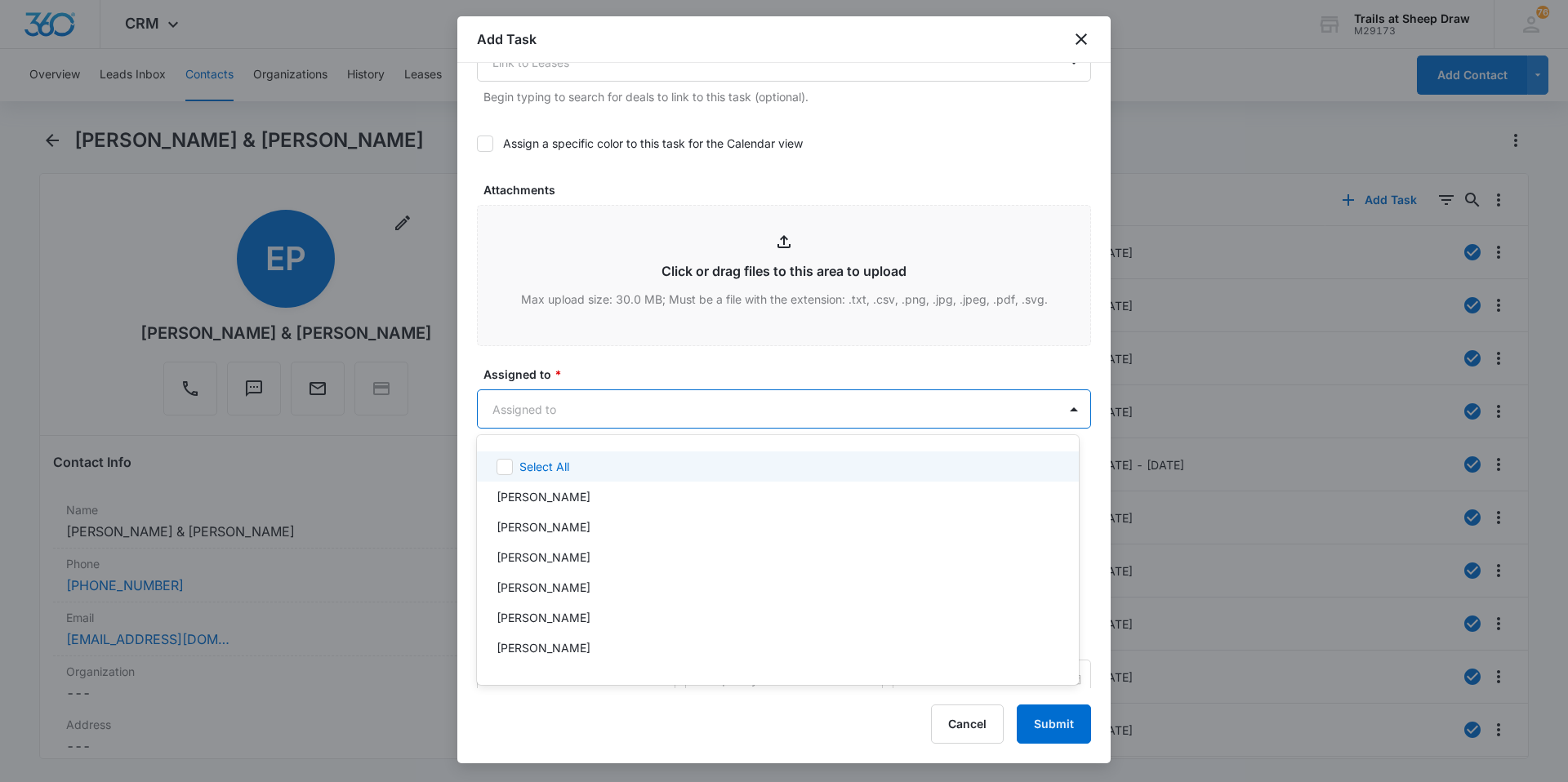
click at [608, 426] on body "CRM Apps Reputation Websites Forms CRM Email Social Content Ads Intelligence Fi…" at bounding box center [784, 391] width 1568 height 782
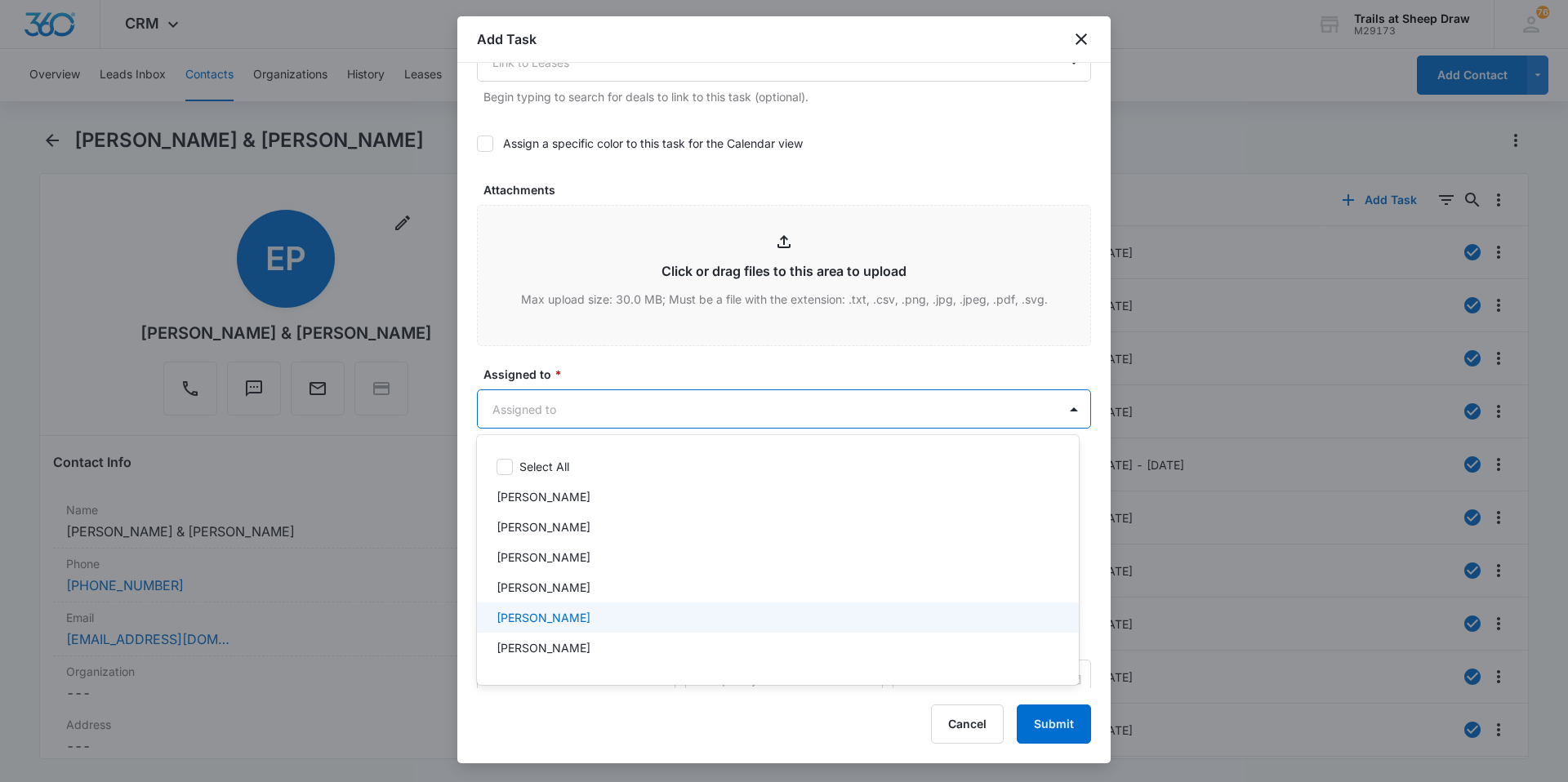
click at [600, 611] on div "[PERSON_NAME]" at bounding box center [776, 617] width 559 height 17
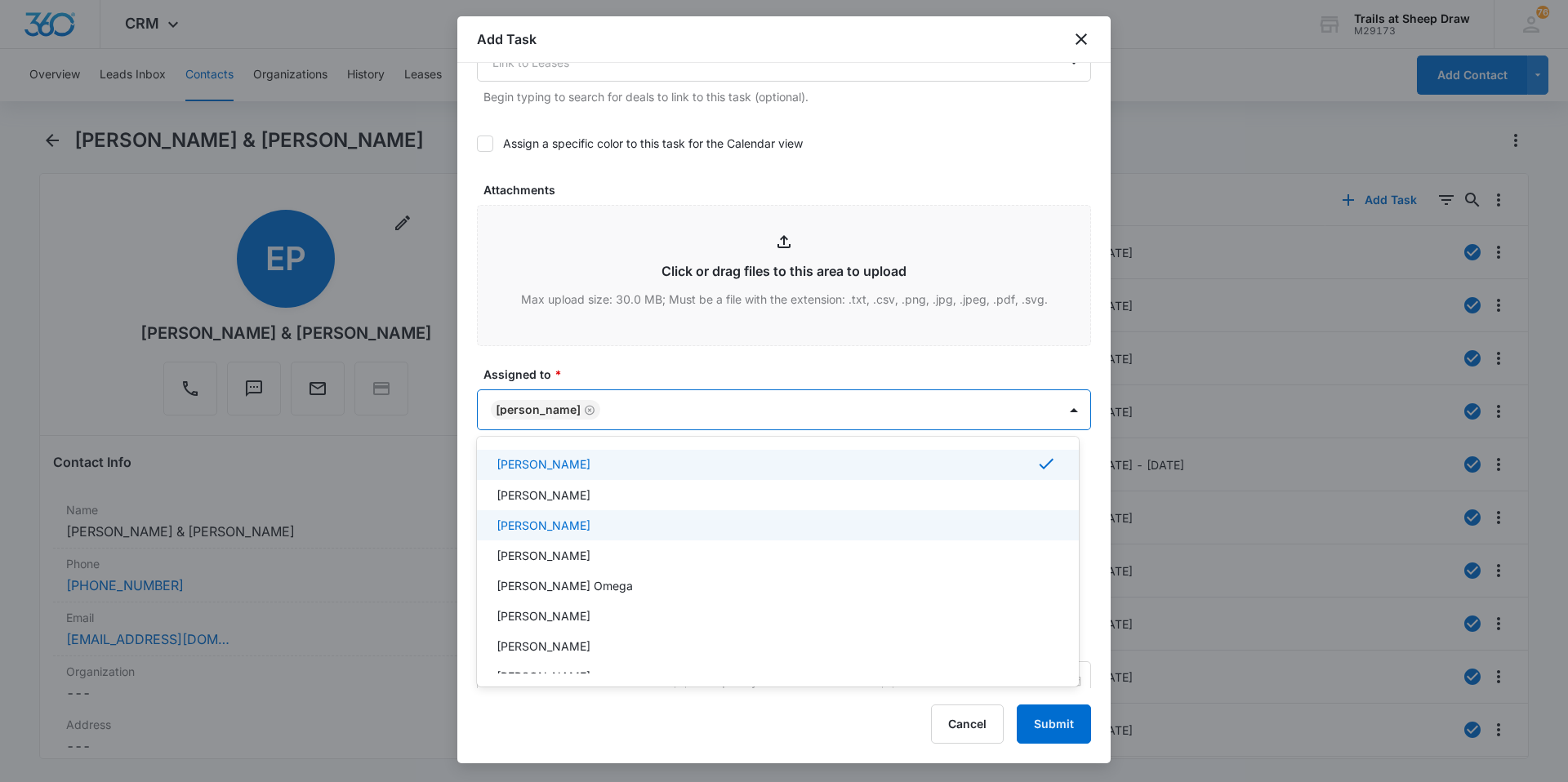
scroll to position [163, 0]
click at [659, 523] on div "[PERSON_NAME]" at bounding box center [776, 518] width 559 height 17
click at [690, 370] on div at bounding box center [784, 391] width 1568 height 782
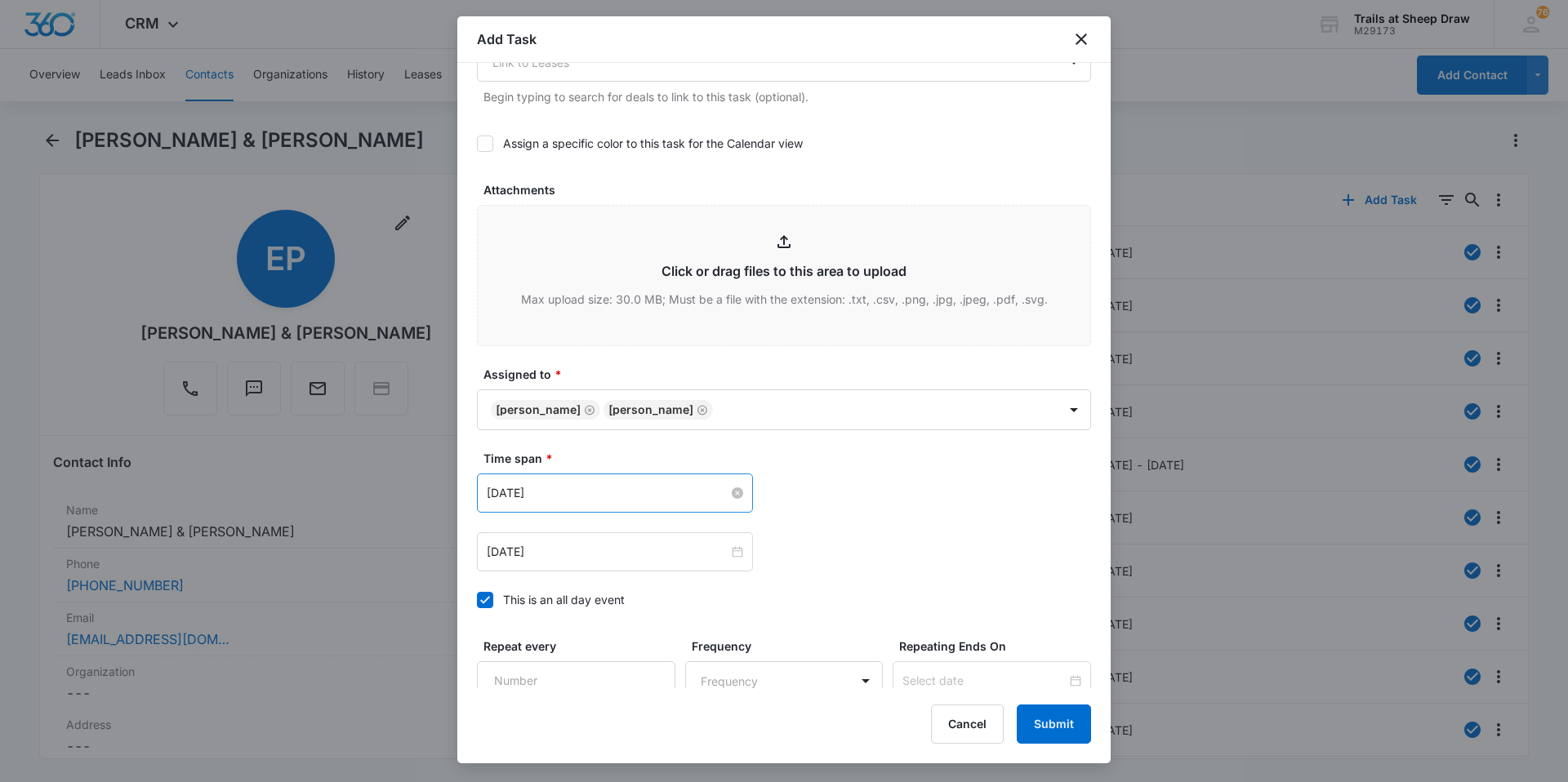
click at [611, 493] on input "[DATE]" at bounding box center [607, 493] width 241 height 18
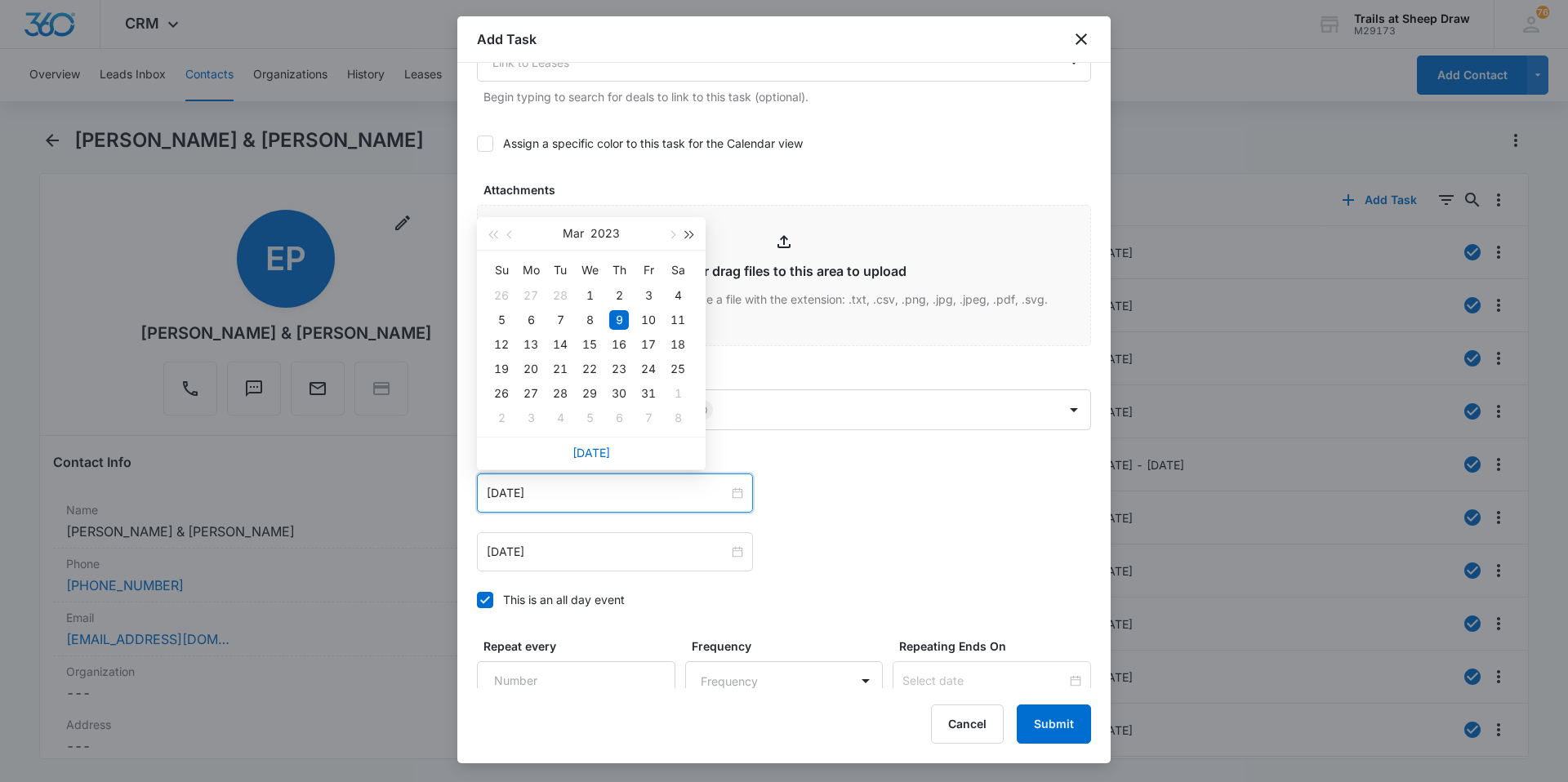
click at [694, 232] on button "button" at bounding box center [690, 233] width 18 height 33
click at [670, 234] on span "button" at bounding box center [671, 234] width 8 height 8
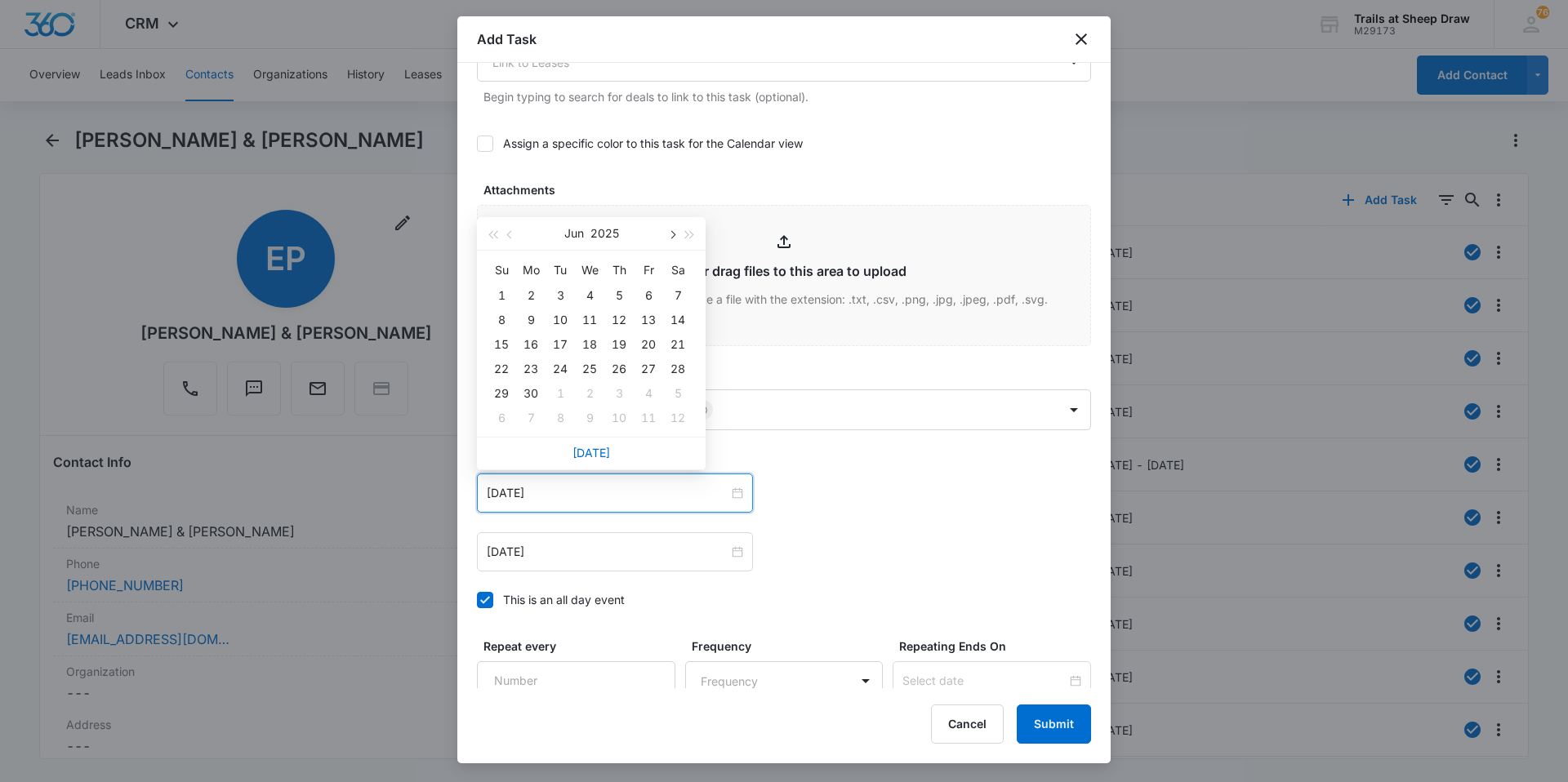
click at [670, 234] on span "button" at bounding box center [671, 234] width 8 height 8
type input "[DATE]"
click at [565, 318] on div "9" at bounding box center [560, 320] width 20 height 20
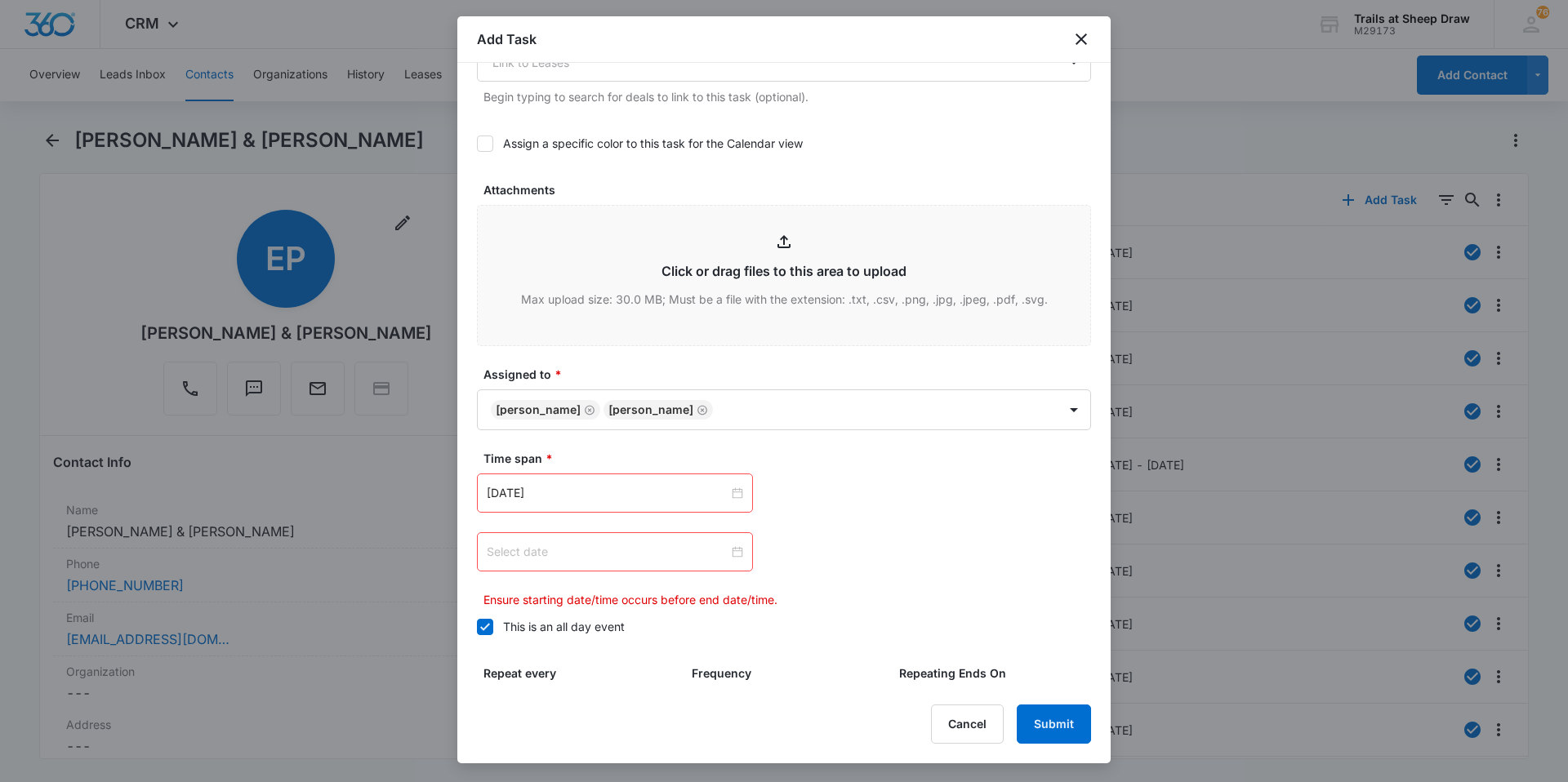
click at [731, 558] on div at bounding box center [615, 551] width 257 height 18
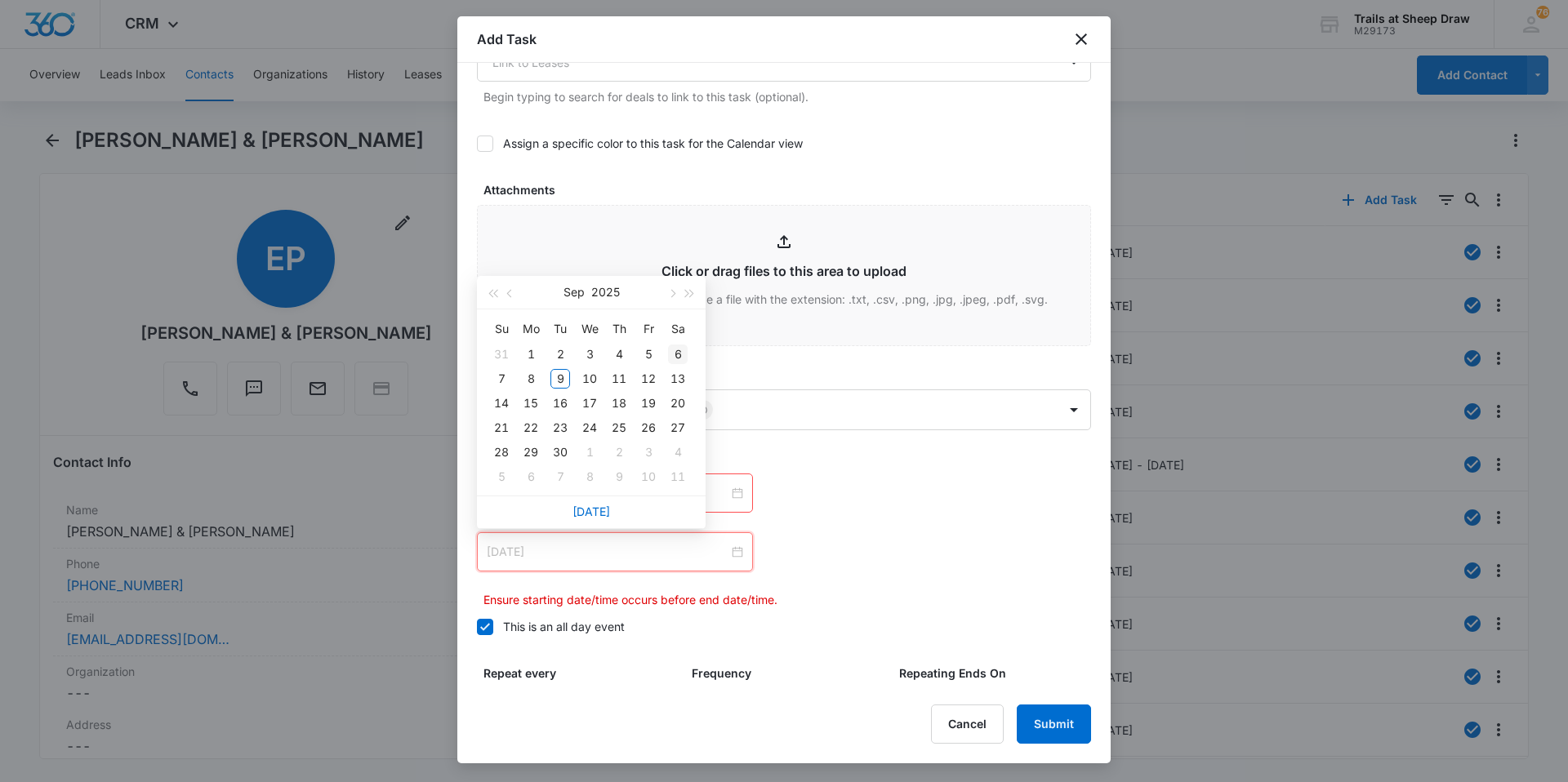
type input "[DATE]"
click at [617, 377] on div "11" at bounding box center [619, 379] width 20 height 20
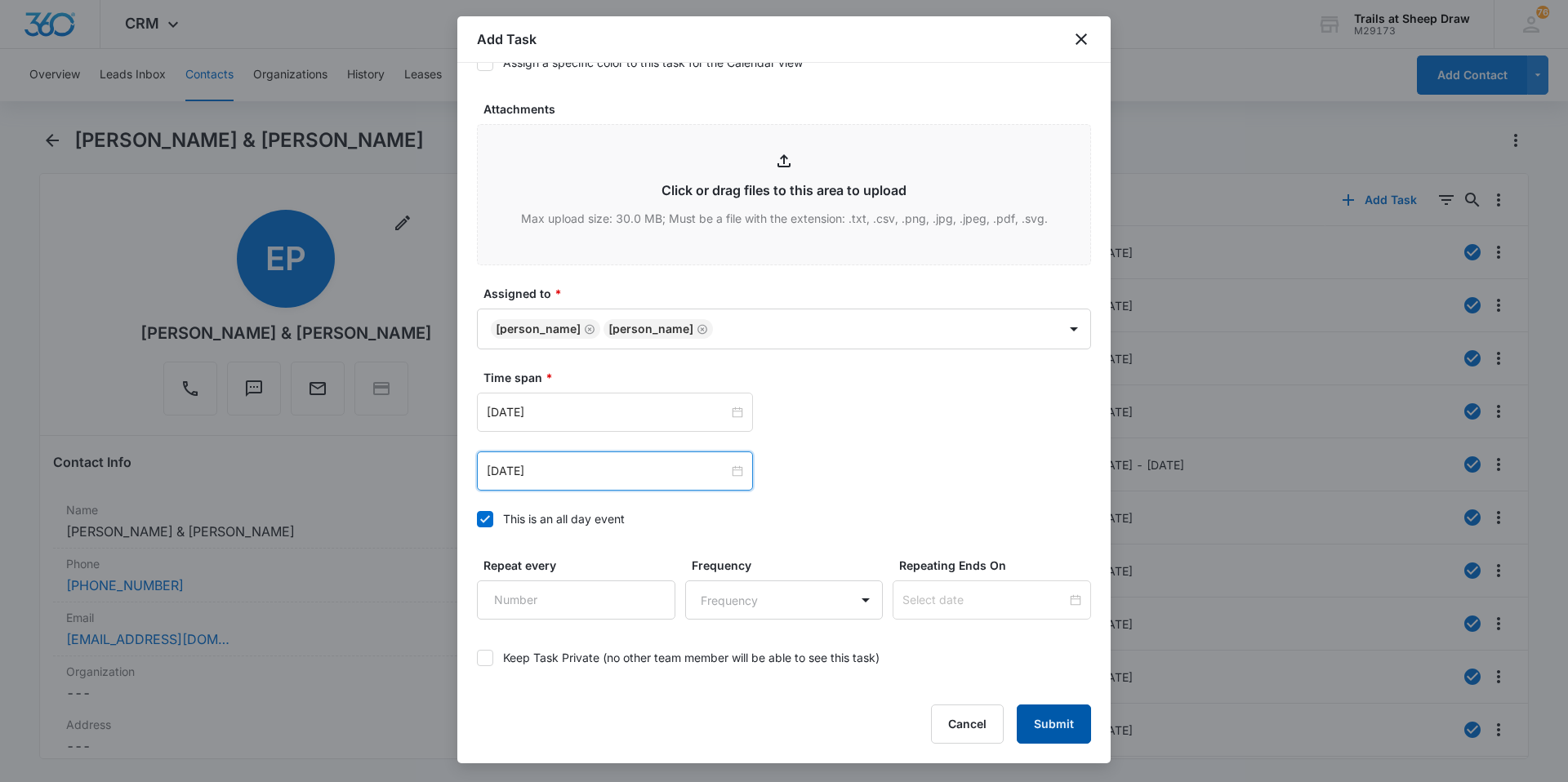
scroll to position [885, 0]
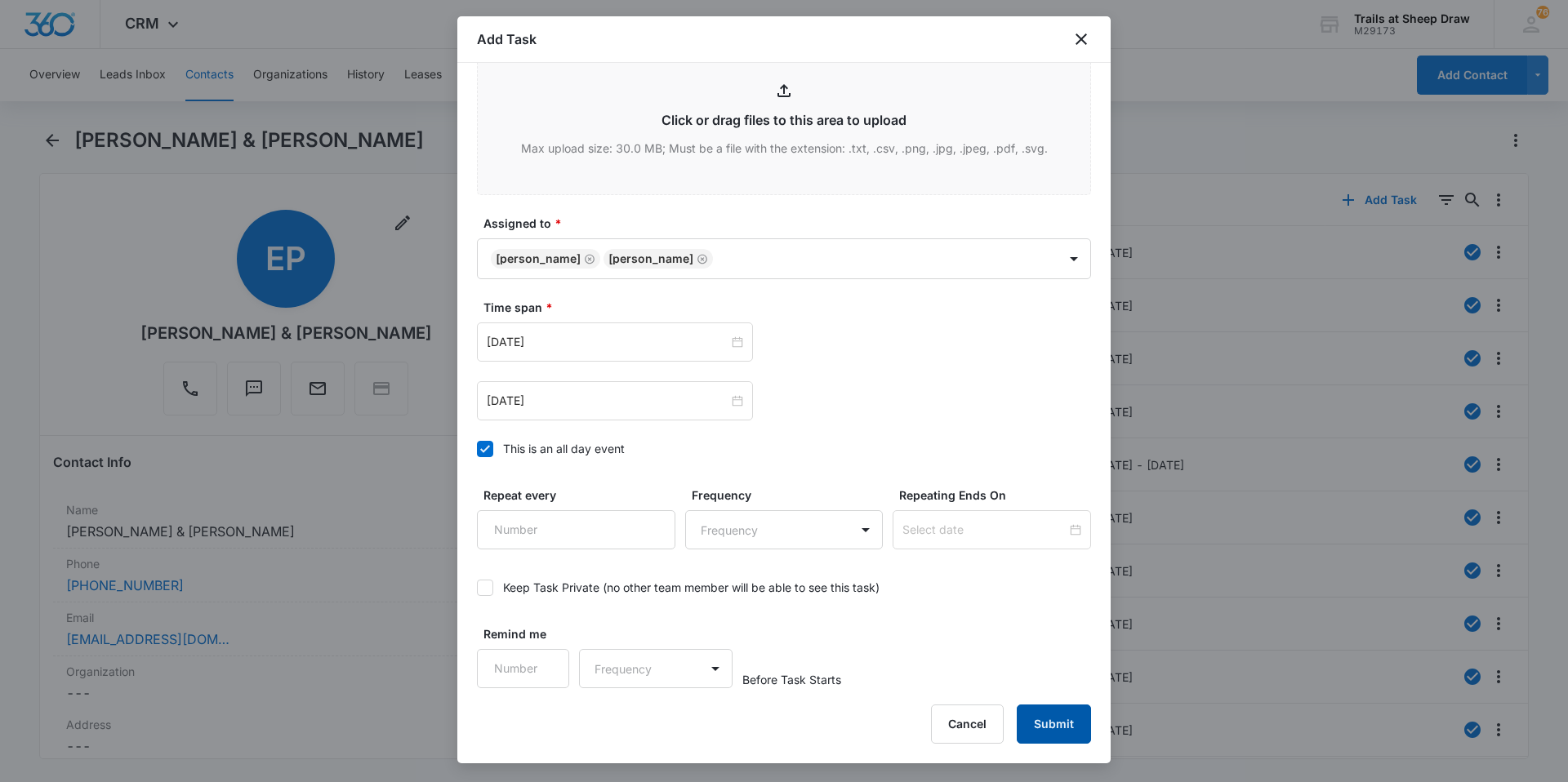
click at [1049, 718] on button "Submit" at bounding box center [1053, 724] width 74 height 39
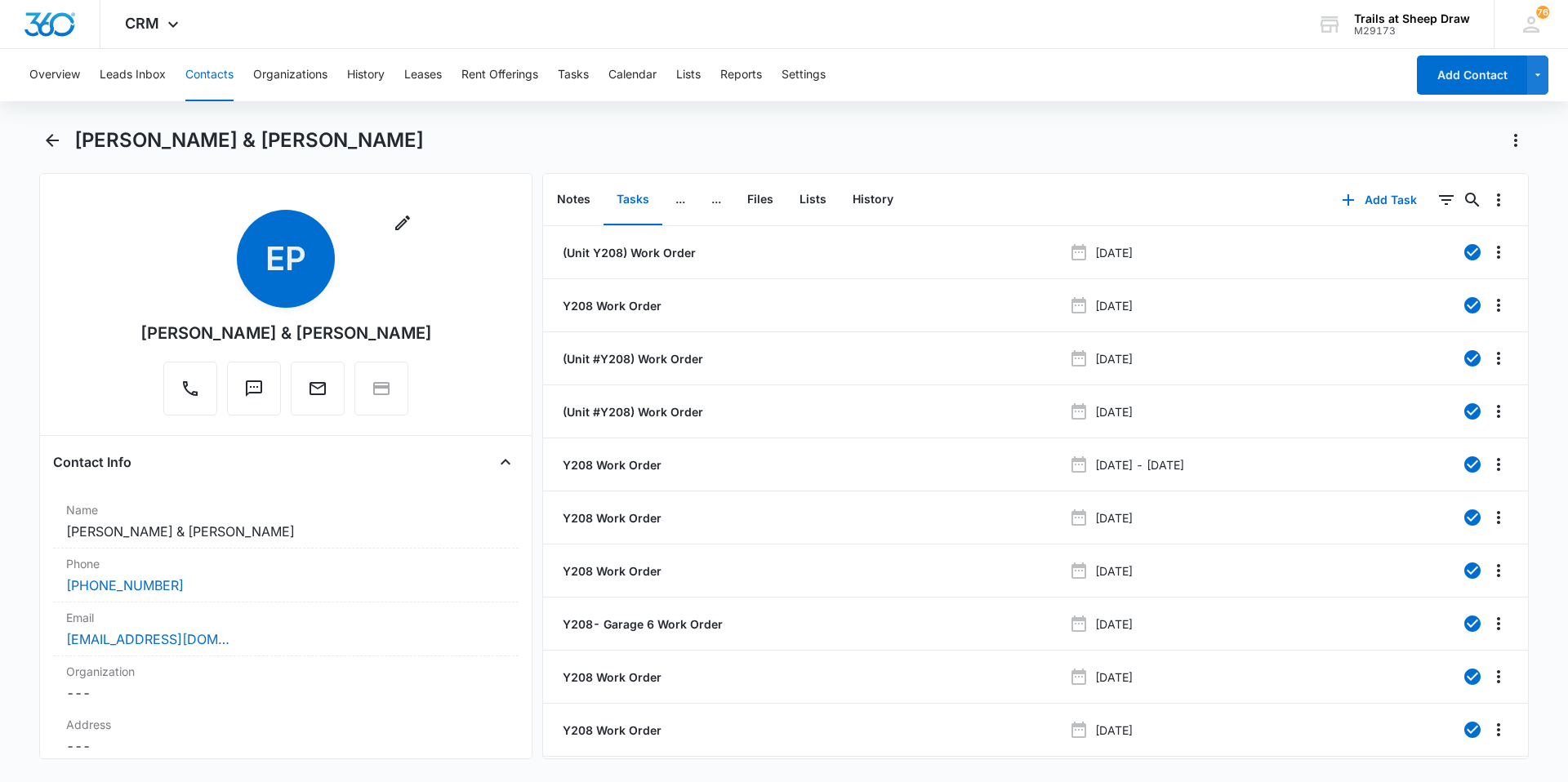
click at [219, 81] on button "Contacts" at bounding box center [209, 75] width 48 height 53
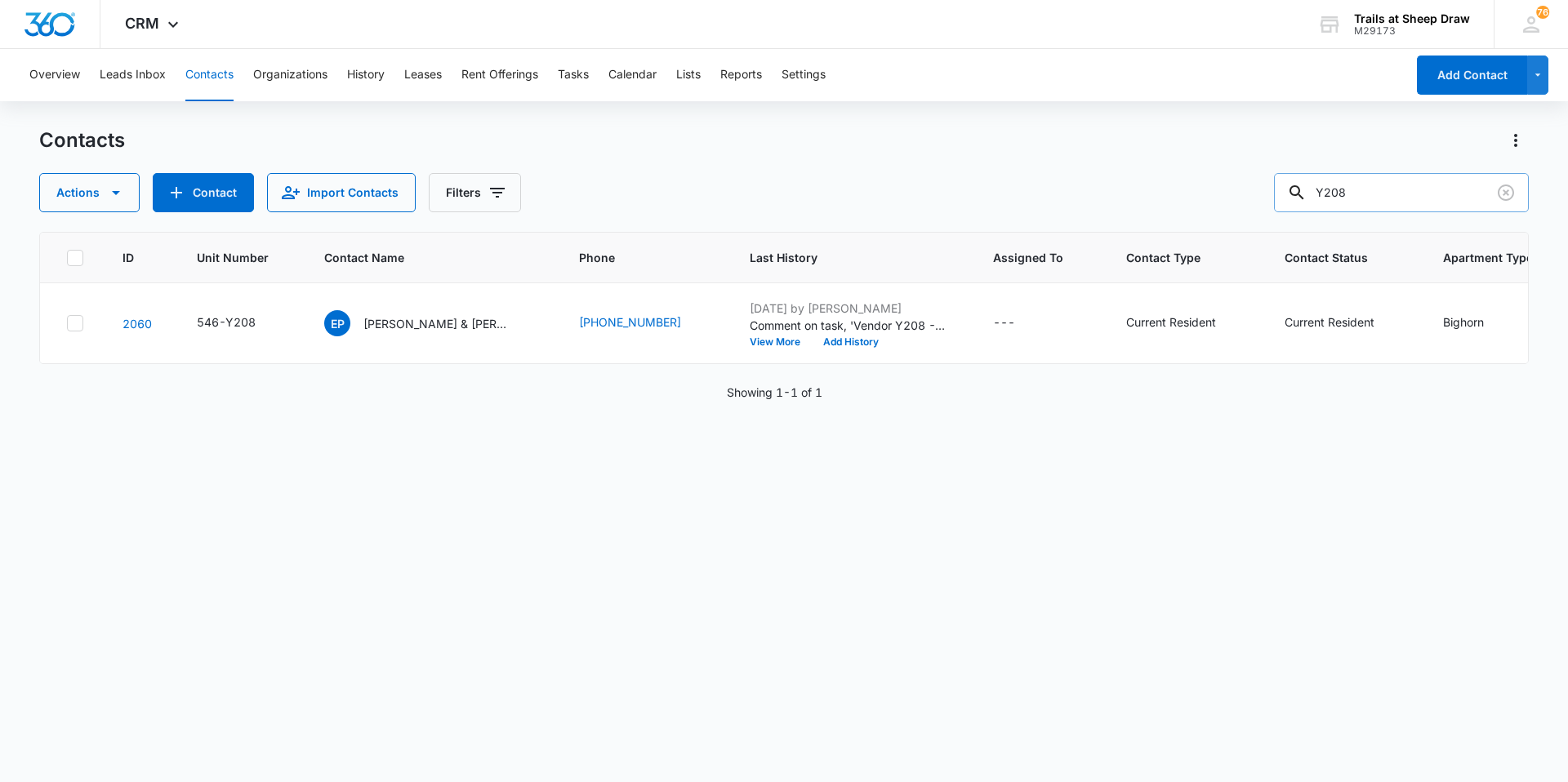
click at [1399, 191] on input "Y208" at bounding box center [1401, 192] width 255 height 39
type input "M302"
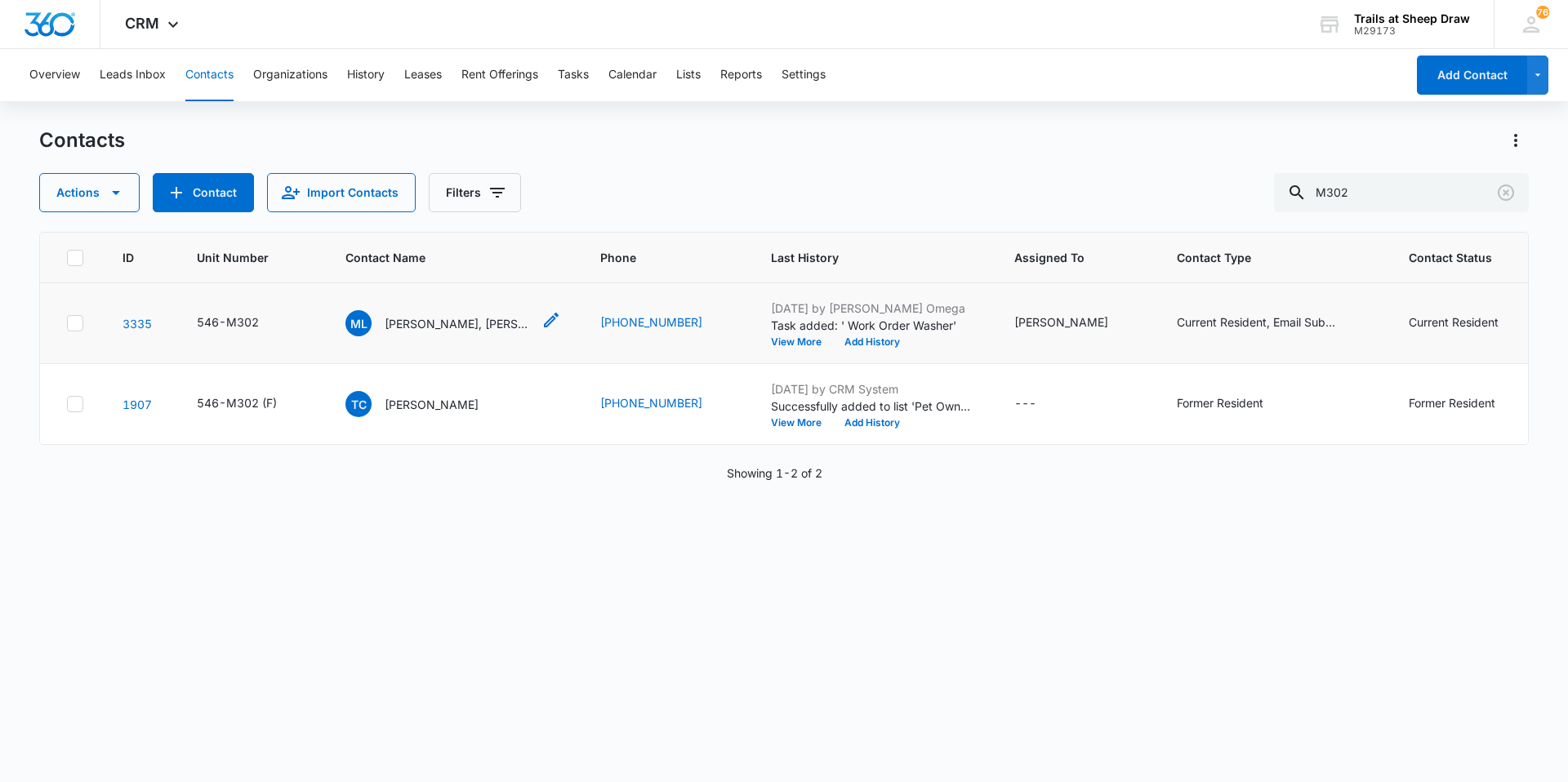
click at [442, 329] on p "[PERSON_NAME], [PERSON_NAME] [PERSON_NAME] & [PERSON_NAME]" at bounding box center [458, 323] width 147 height 17
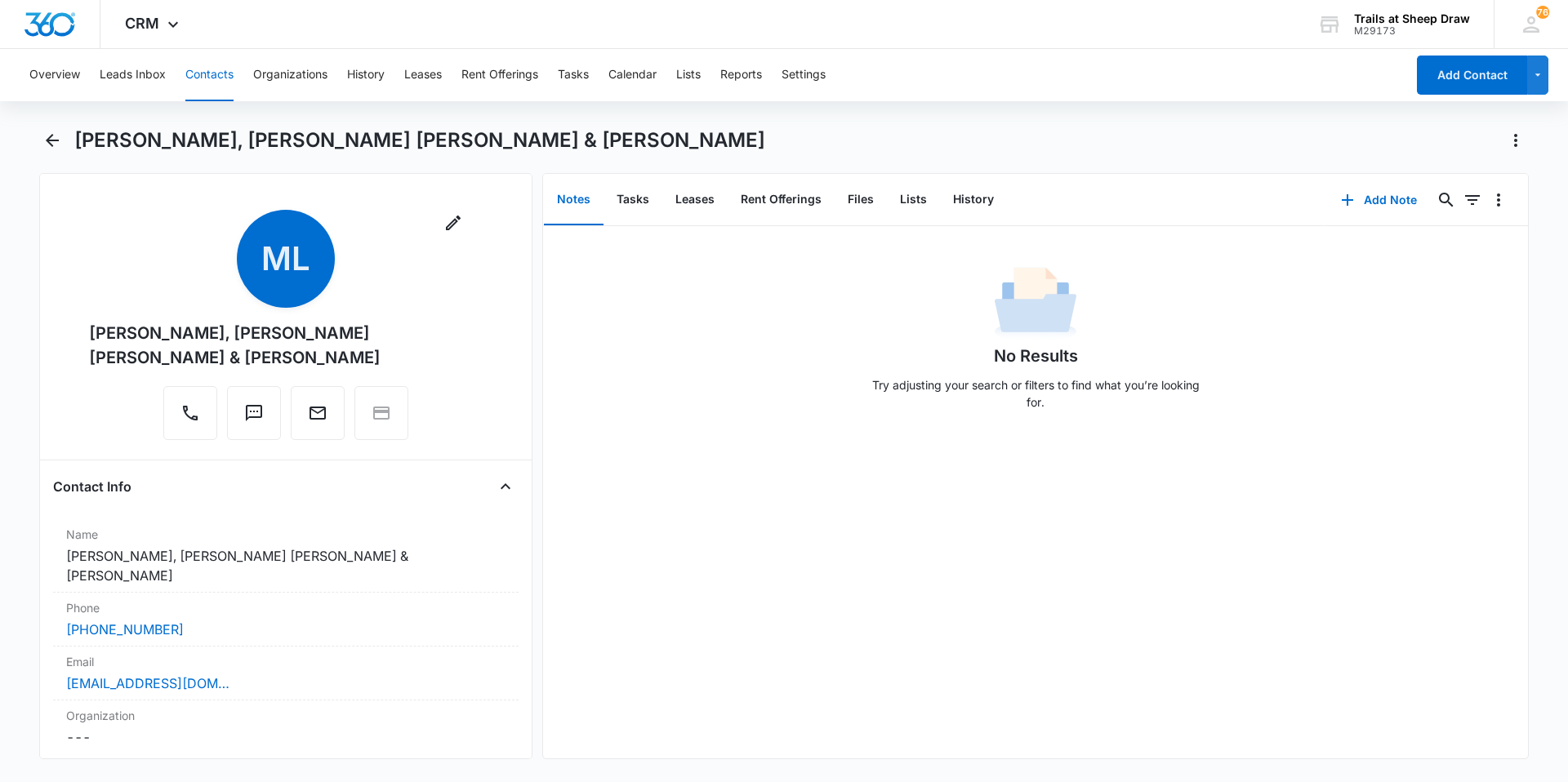
drag, startPoint x: 257, startPoint y: 367, endPoint x: 41, endPoint y: 336, distance: 218.2
click at [41, 336] on div "Remove ML [PERSON_NAME], [PERSON_NAME] [PERSON_NAME] & [PERSON_NAME] Contact In…" at bounding box center [286, 466] width 494 height 586
copy div "[PERSON_NAME], [PERSON_NAME] [PERSON_NAME] & [PERSON_NAME]"
click at [858, 199] on button "Files" at bounding box center [861, 200] width 53 height 51
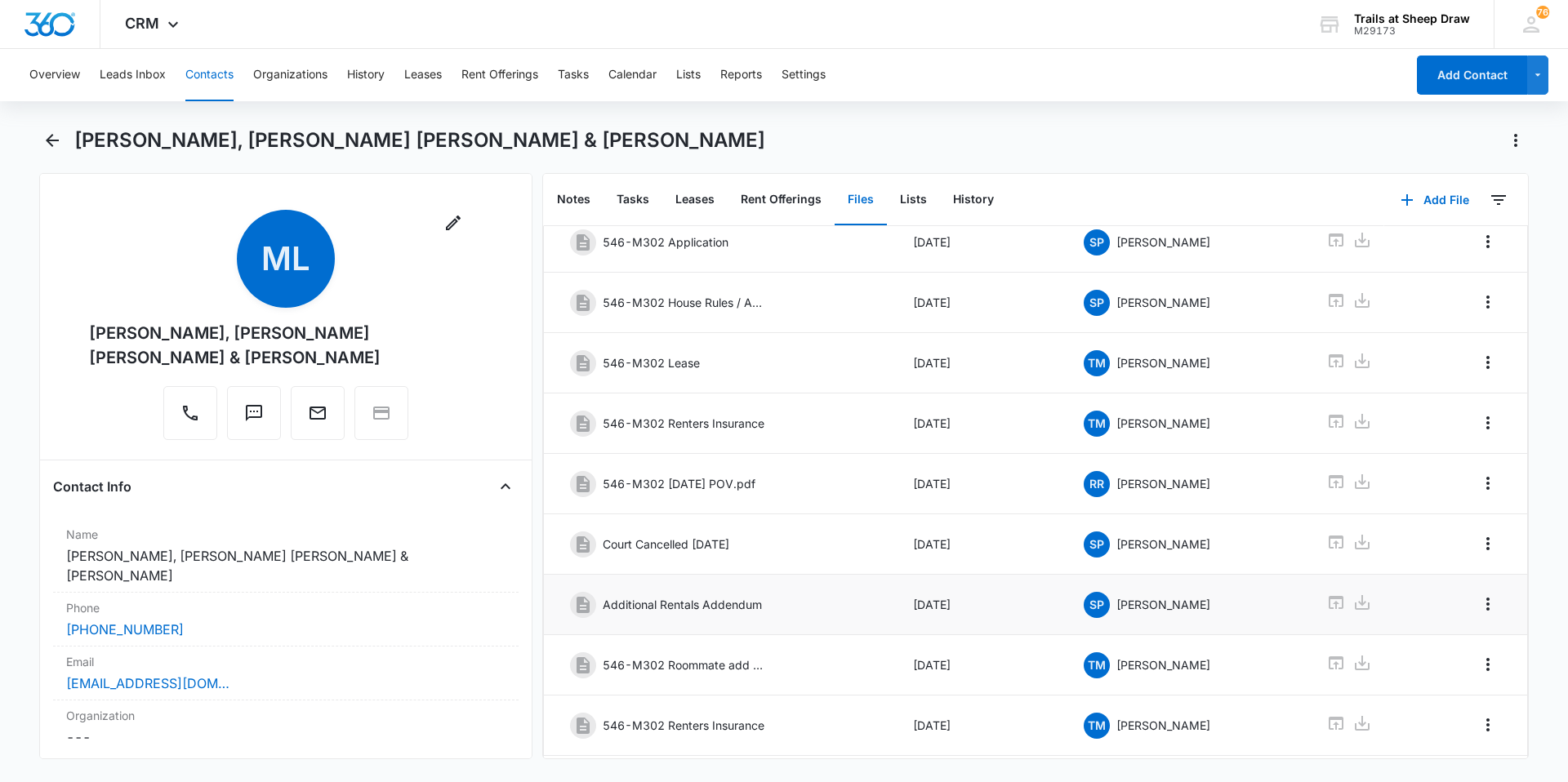
scroll to position [219, 0]
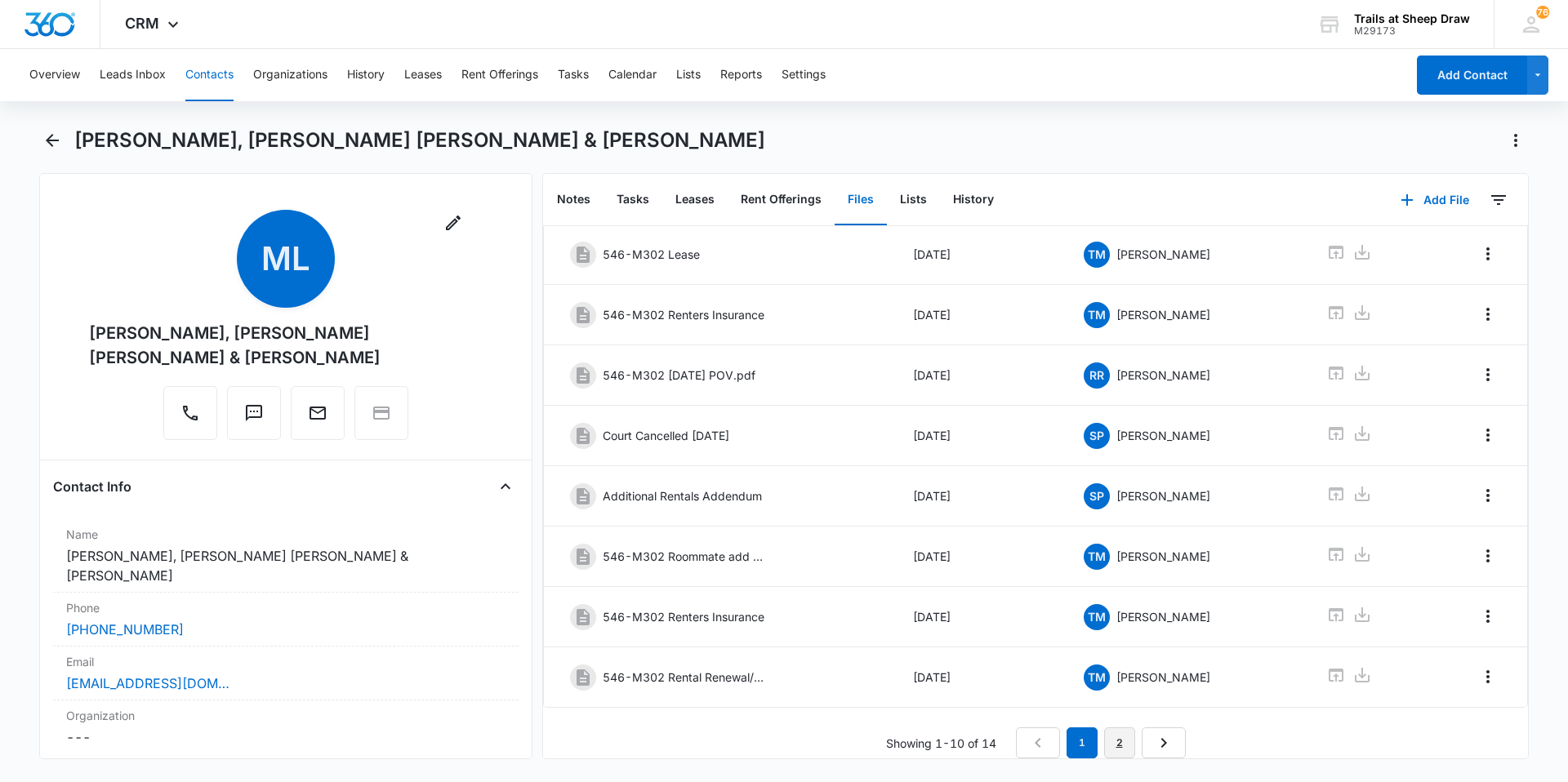
click at [1118, 734] on link "2" at bounding box center [1119, 743] width 31 height 31
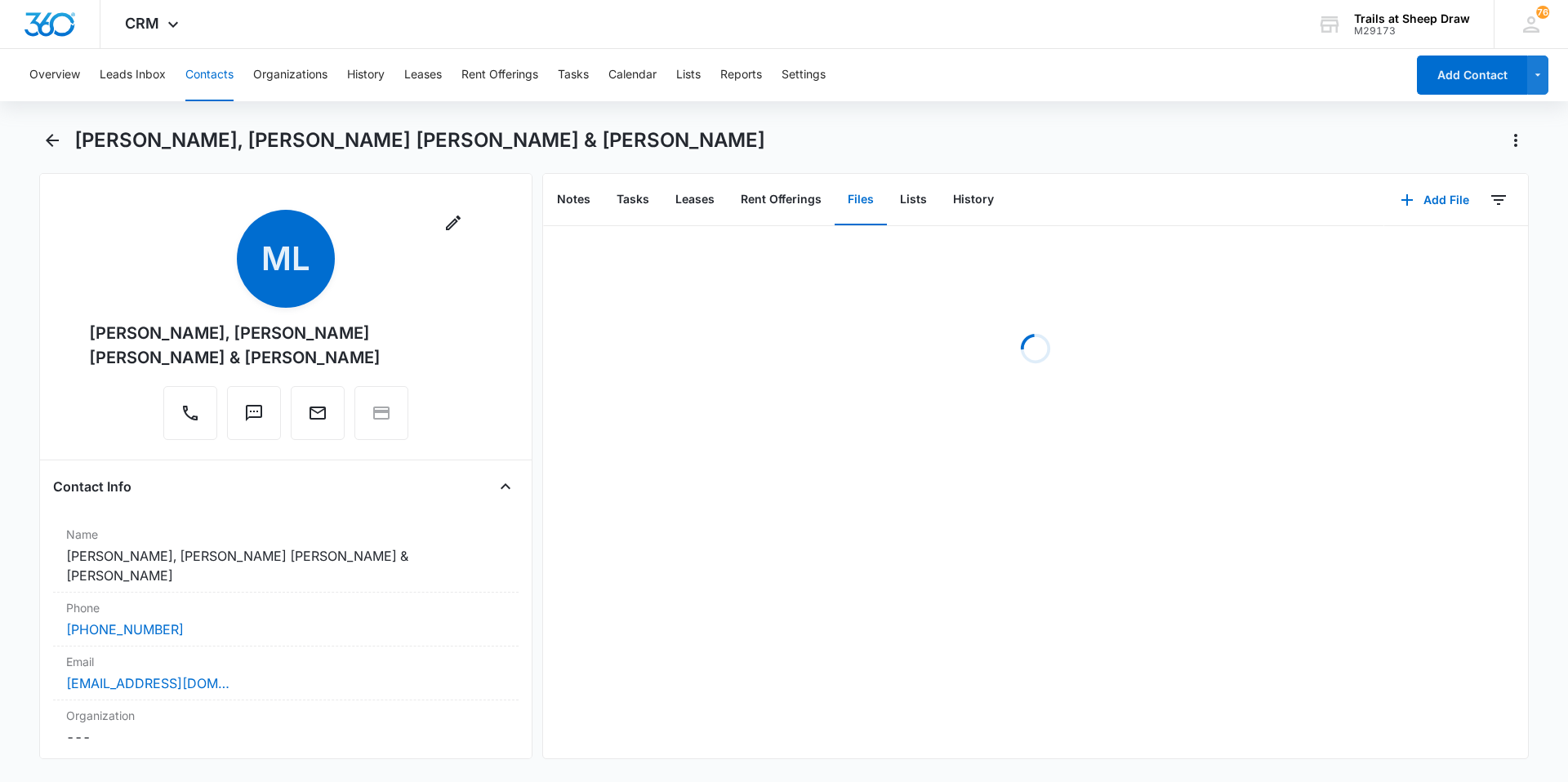
scroll to position [0, 0]
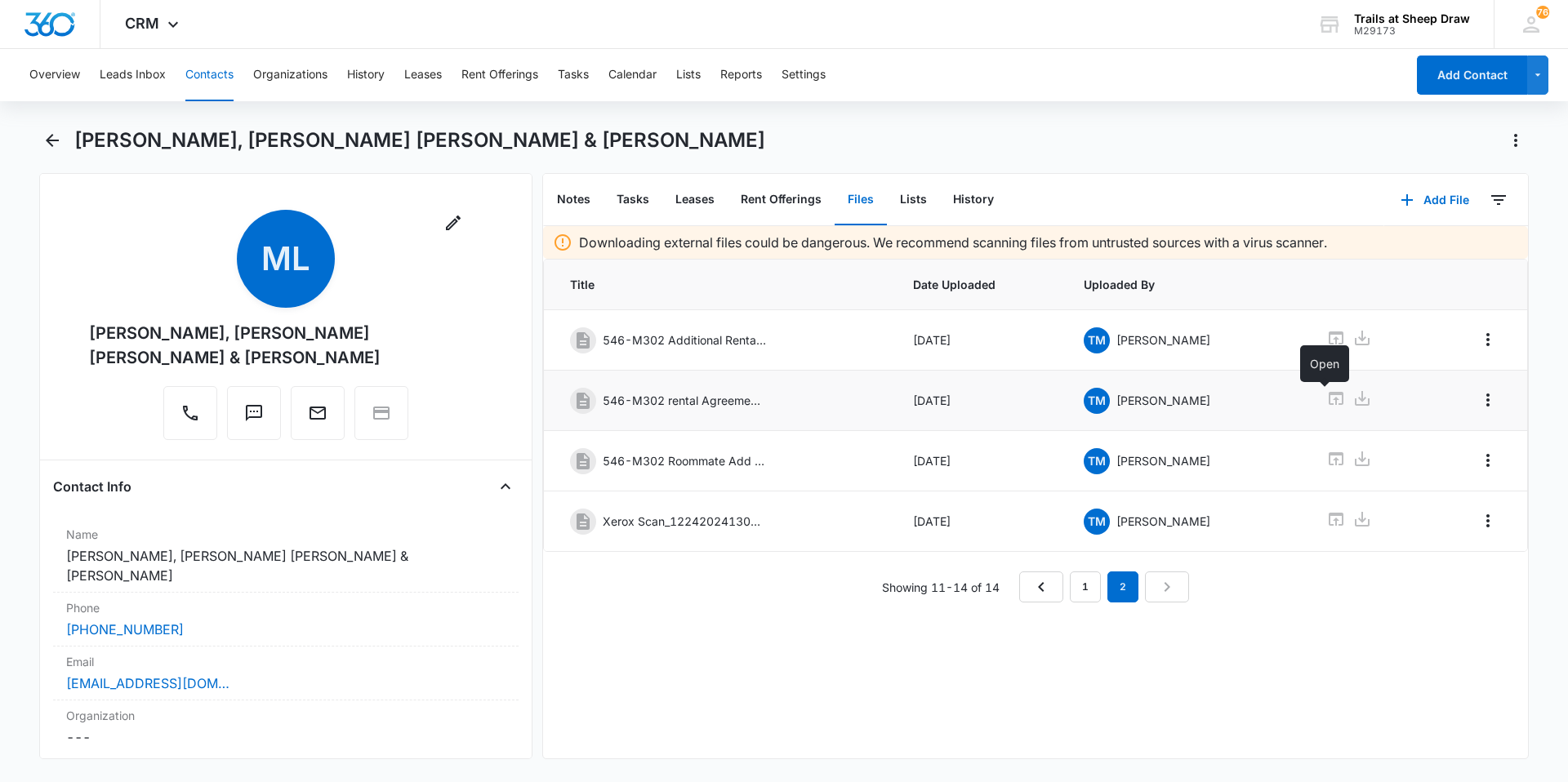
click at [1329, 399] on icon at bounding box center [1335, 398] width 20 height 20
